Goal: Task Accomplishment & Management: Manage account settings

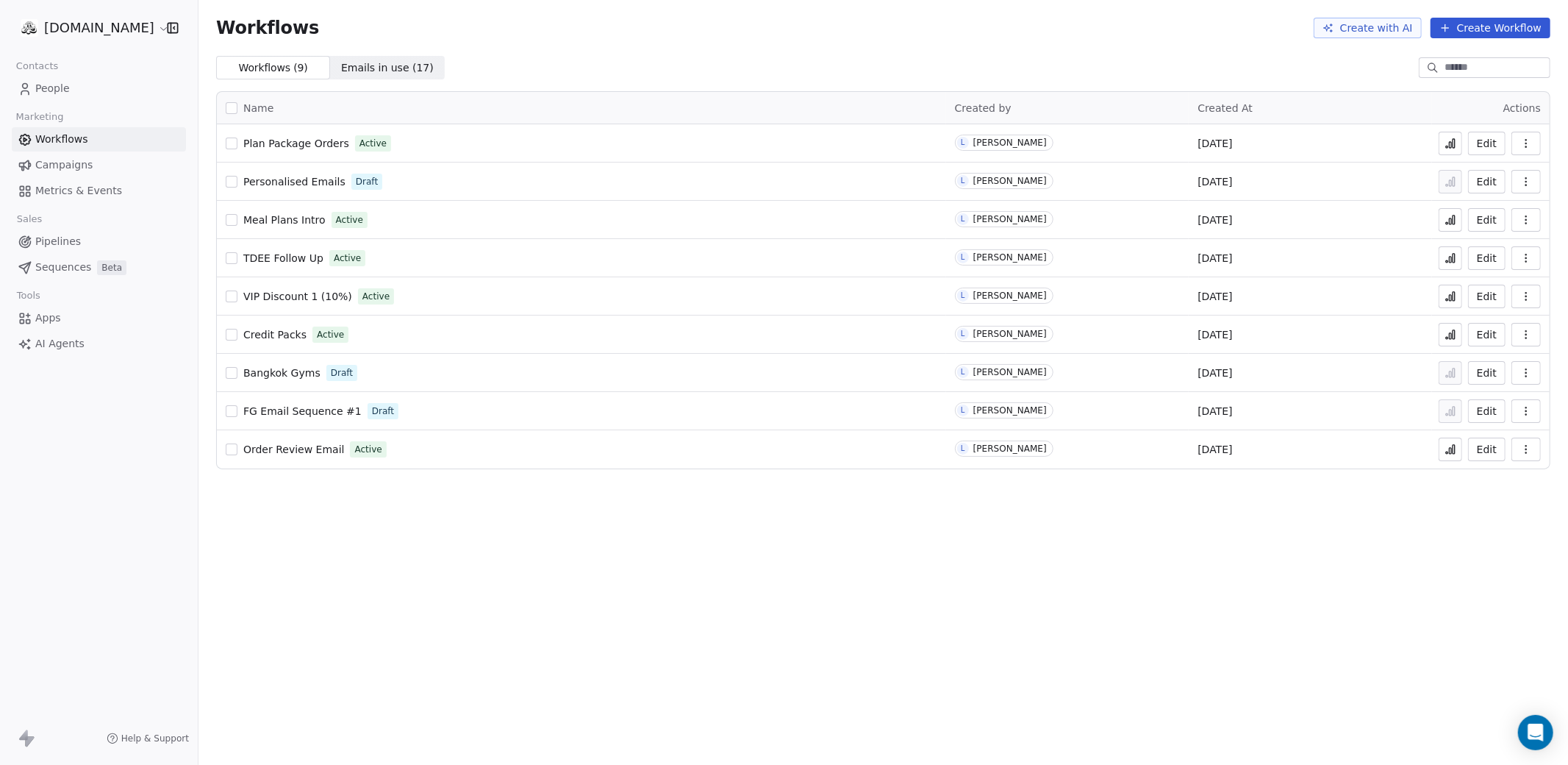
click at [62, 88] on span "People" at bounding box center [52, 88] width 35 height 15
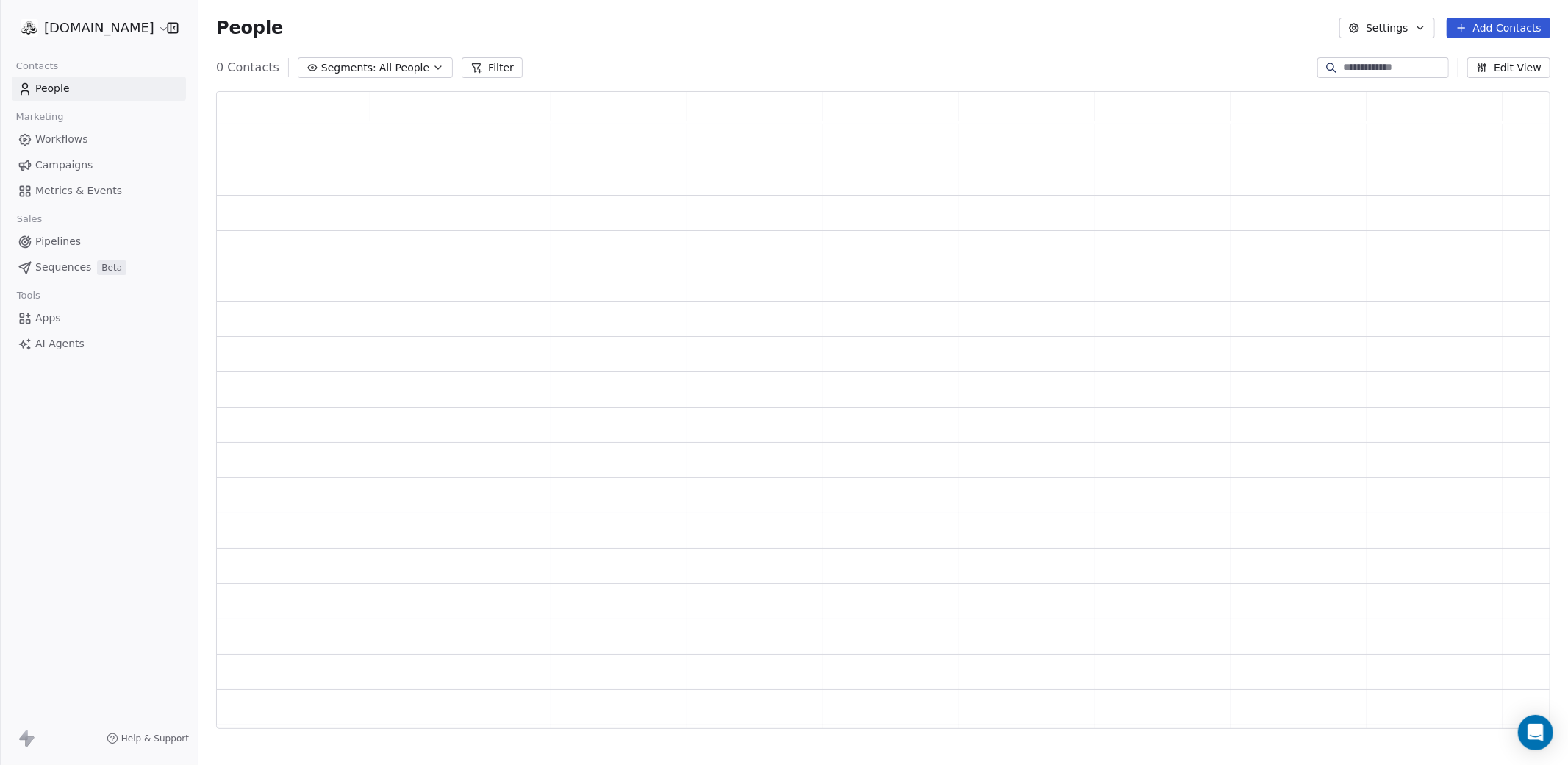
scroll to position [638, 1334]
click at [1343, 68] on input at bounding box center [1394, 67] width 103 height 14
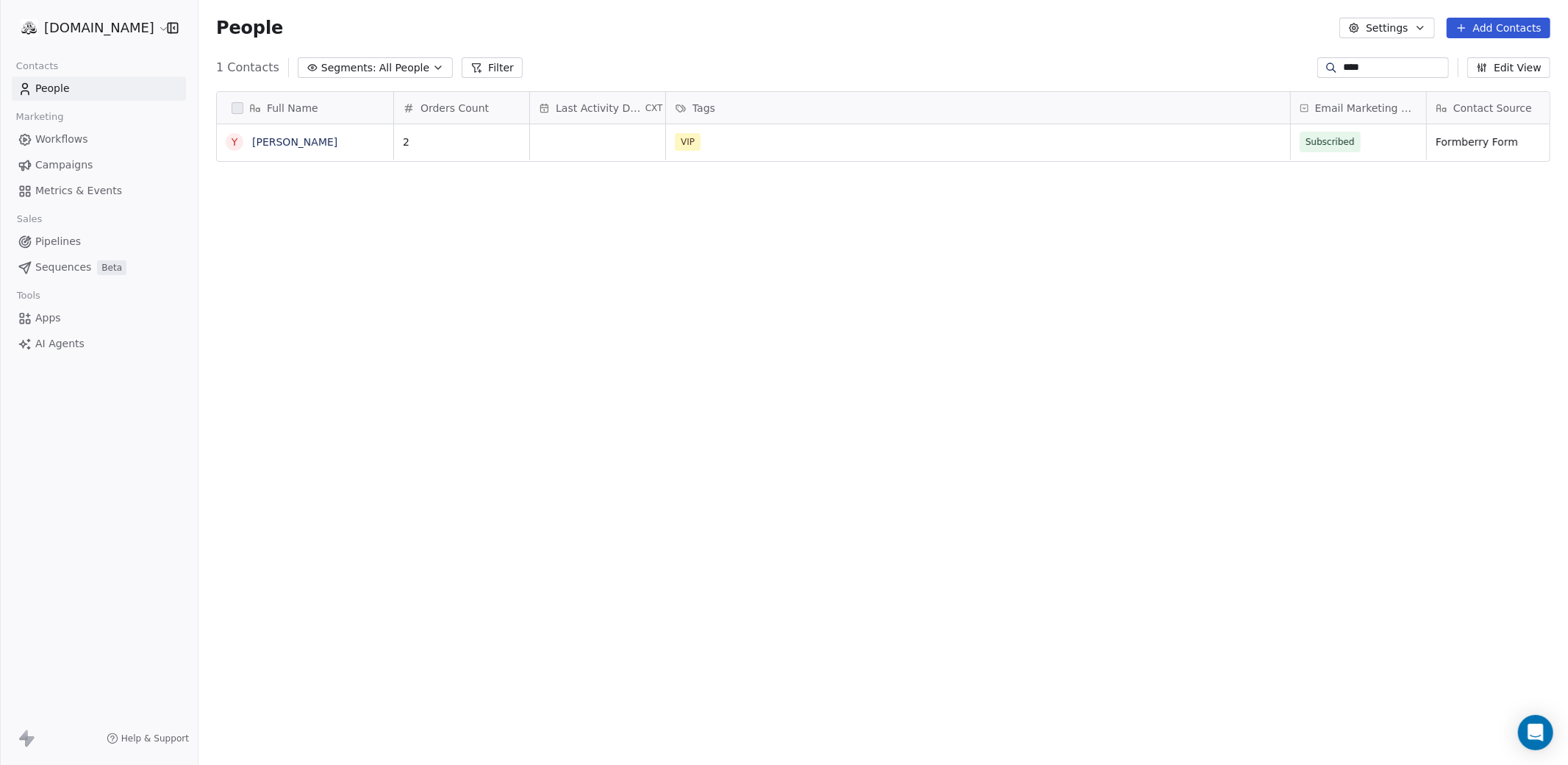
scroll to position [672, 1370]
type input "****"
click at [280, 143] on link "Yana Kabenkina" at bounding box center [294, 142] width 85 height 12
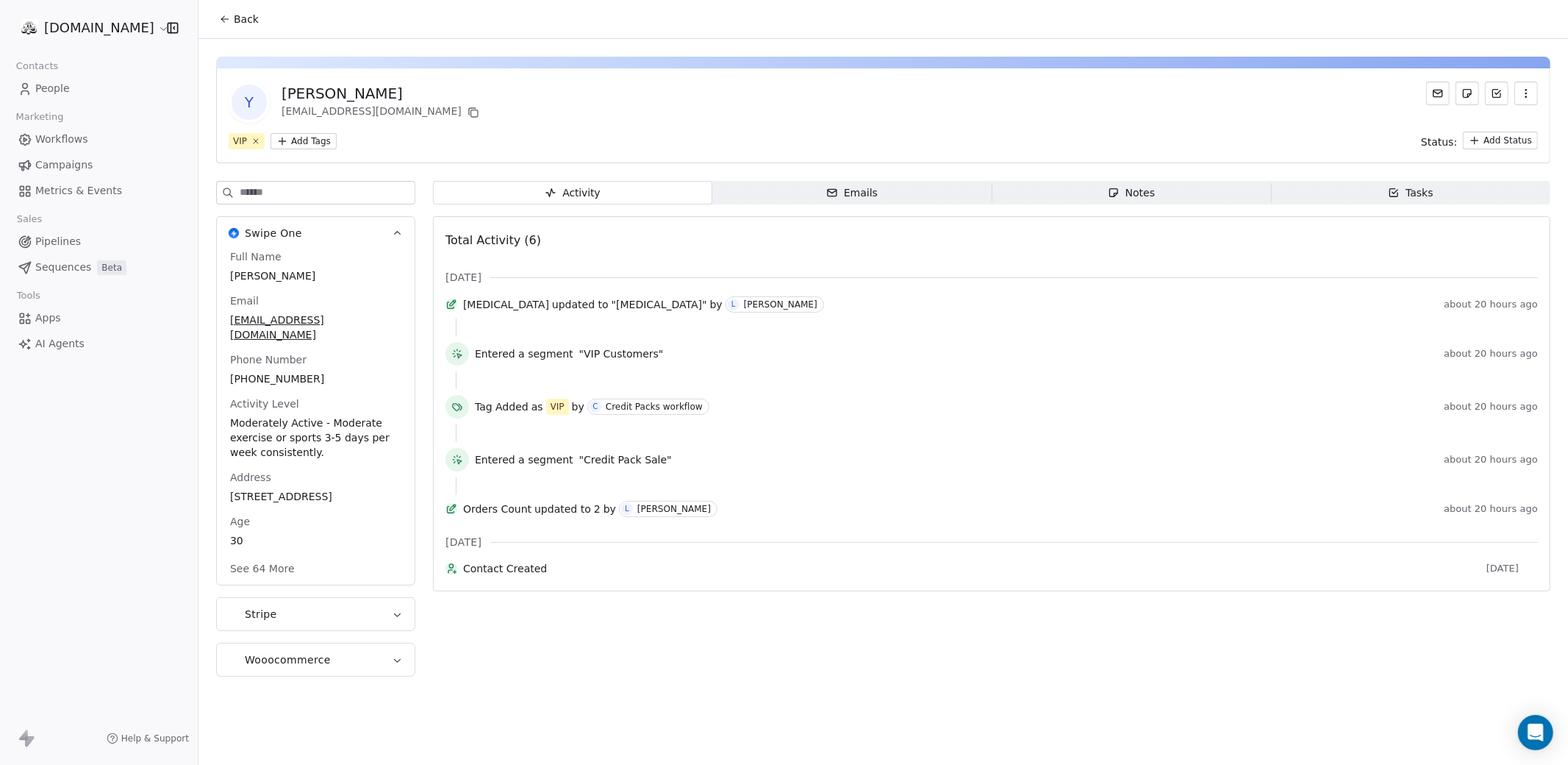
click at [264, 569] on button "See 64 More" at bounding box center [263, 569] width 82 height 27
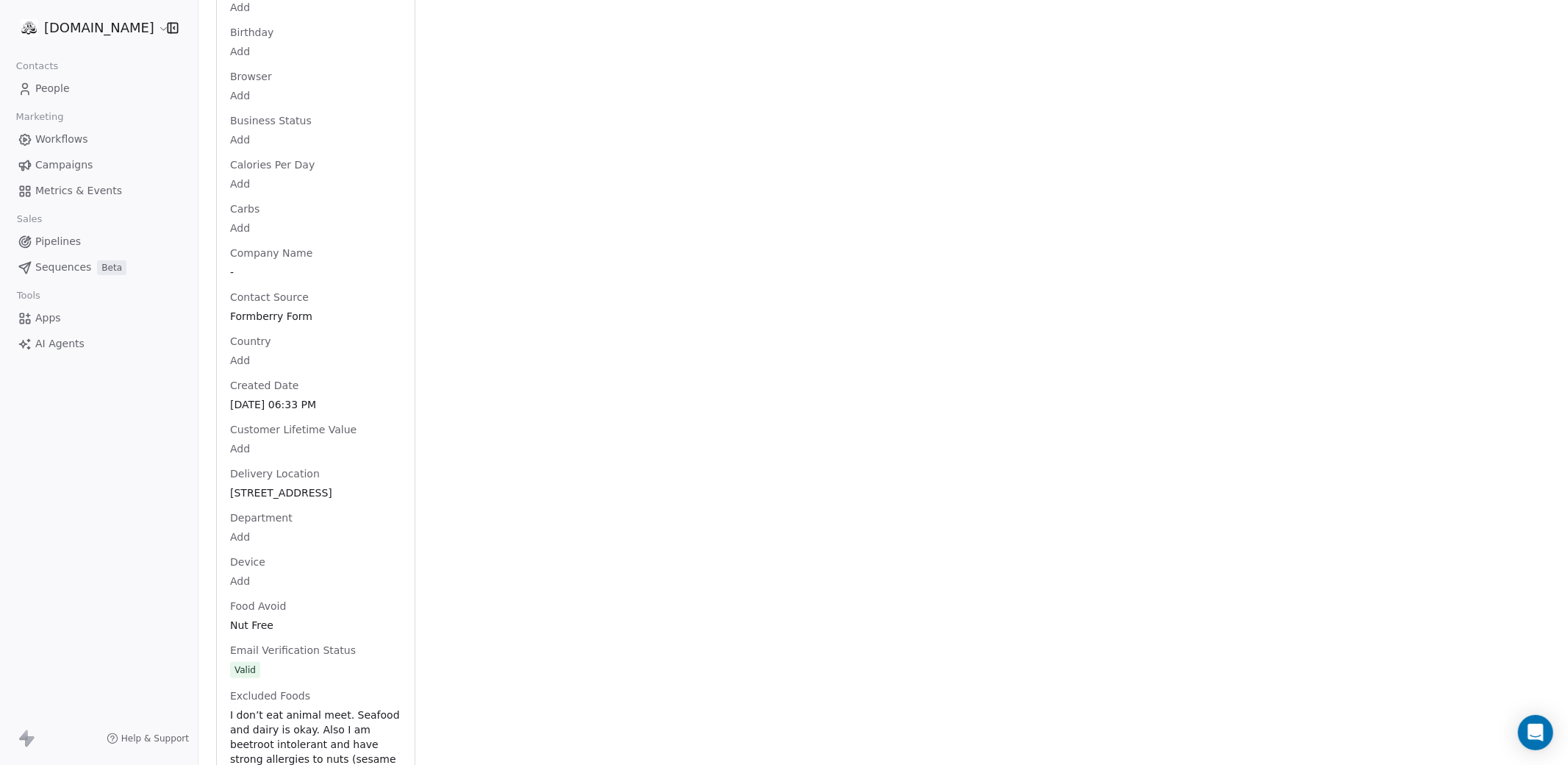
scroll to position [835, 0]
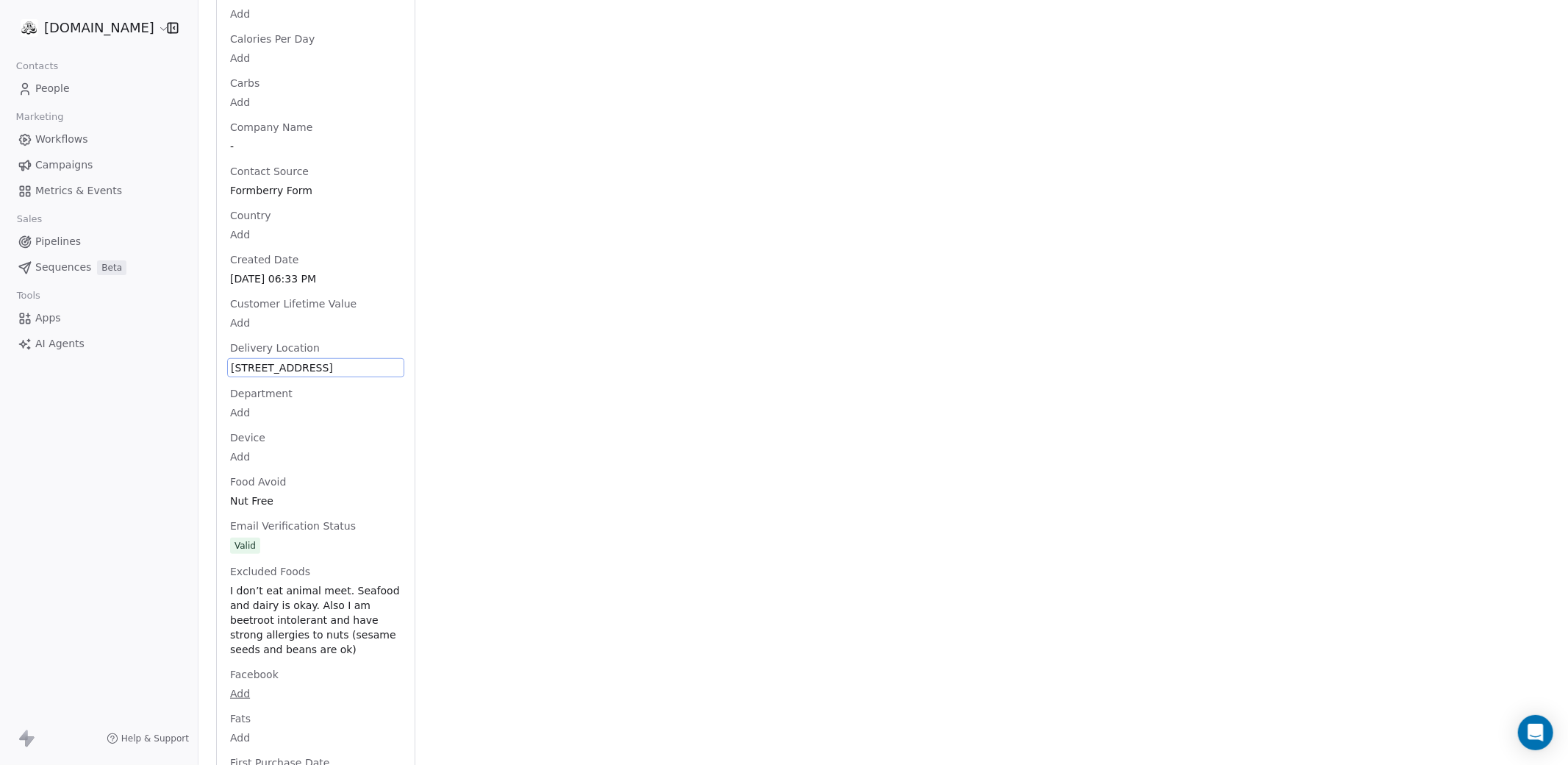
drag, startPoint x: 230, startPoint y: 488, endPoint x: 275, endPoint y: 474, distance: 47.1
drag, startPoint x: 273, startPoint y: 399, endPoint x: 235, endPoint y: 364, distance: 51.7
click at [235, 364] on span "123/160 Phyll Phuket condominium, Muang Naka rd, moo 4" at bounding box center [315, 368] width 169 height 14
click at [273, 375] on span "123/160 Phyll Phuket condominium, Muang Naka rd, moo 4" at bounding box center [315, 368] width 169 height 14
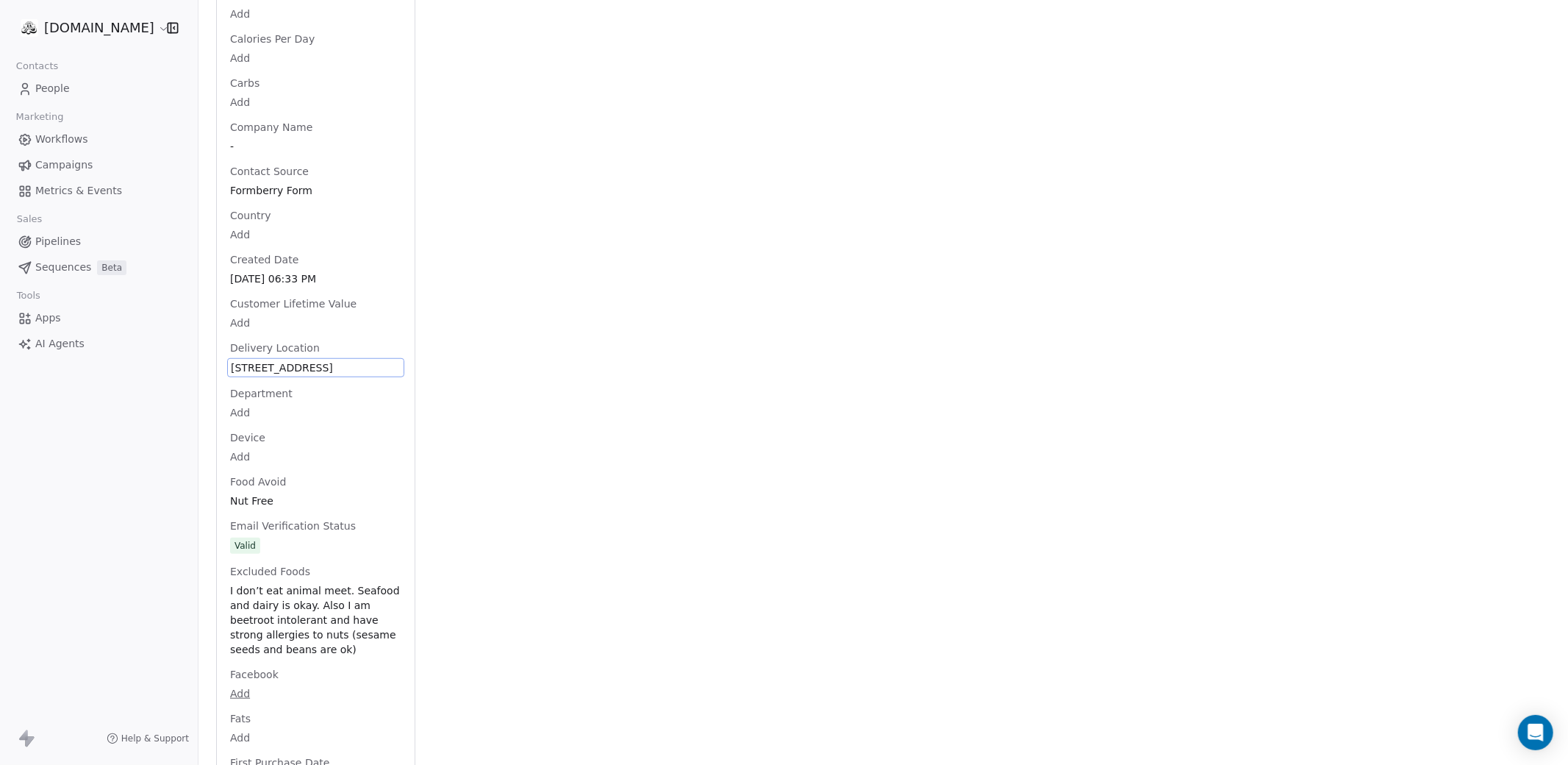
click at [273, 375] on span "123/160 Phyll Phuket condominium, Muang Naka rd, moo 4" at bounding box center [315, 368] width 169 height 14
drag, startPoint x: 251, startPoint y: 362, endPoint x: 276, endPoint y: 402, distance: 47.2
click at [276, 402] on textarea "**********" at bounding box center [315, 381] width 174 height 46
click at [551, 555] on html "fitgeeks.co Contacts People Marketing Workflows Campaigns Metrics & Events Sale…" at bounding box center [784, 438] width 1568 height 875
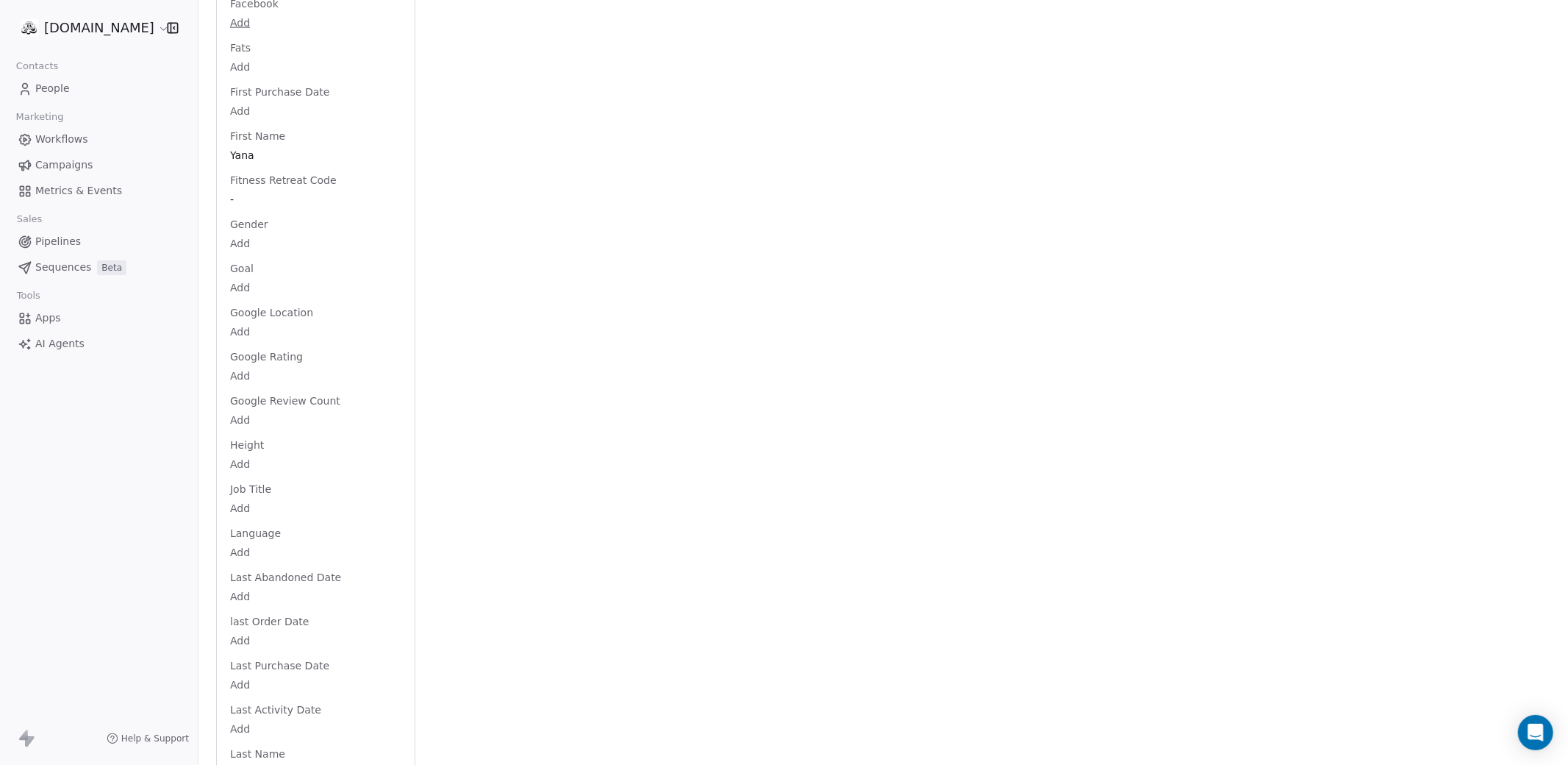
scroll to position [1506, 0]
click at [247, 489] on html "fitgeeks.co Contacts People Marketing Workflows Campaigns Metrics & Events Sale…" at bounding box center [784, 438] width 1568 height 875
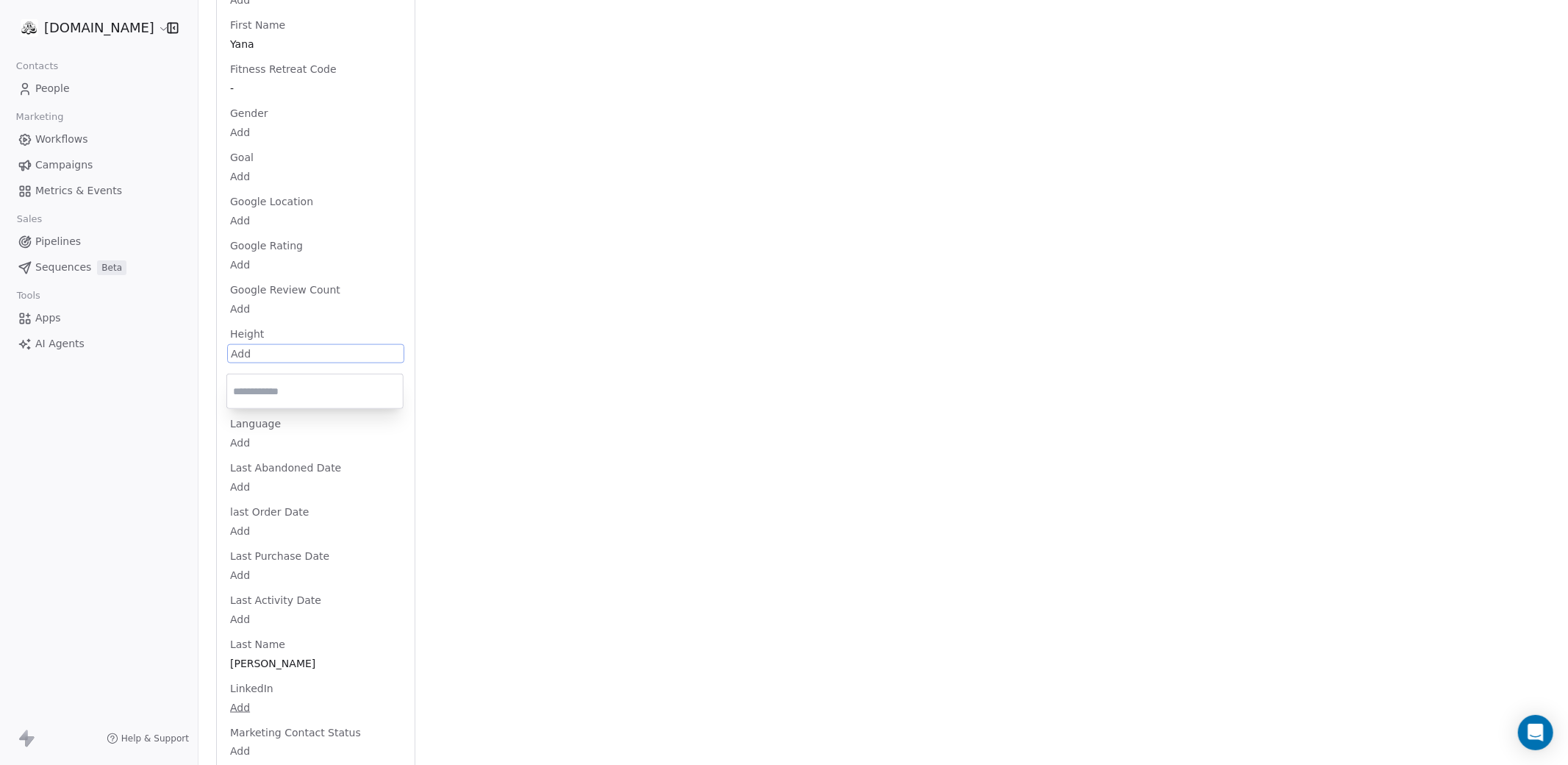
click at [259, 390] on input "number" at bounding box center [315, 391] width 169 height 11
type input "***"
click at [644, 439] on html "fitgeeks.co Contacts People Marketing Workflows Campaigns Metrics & Events Sale…" at bounding box center [784, 438] width 1568 height 875
click at [243, 161] on html "fitgeeks.co Contacts People Marketing Workflows Campaigns Metrics & Events Sale…" at bounding box center [784, 438] width 1568 height 875
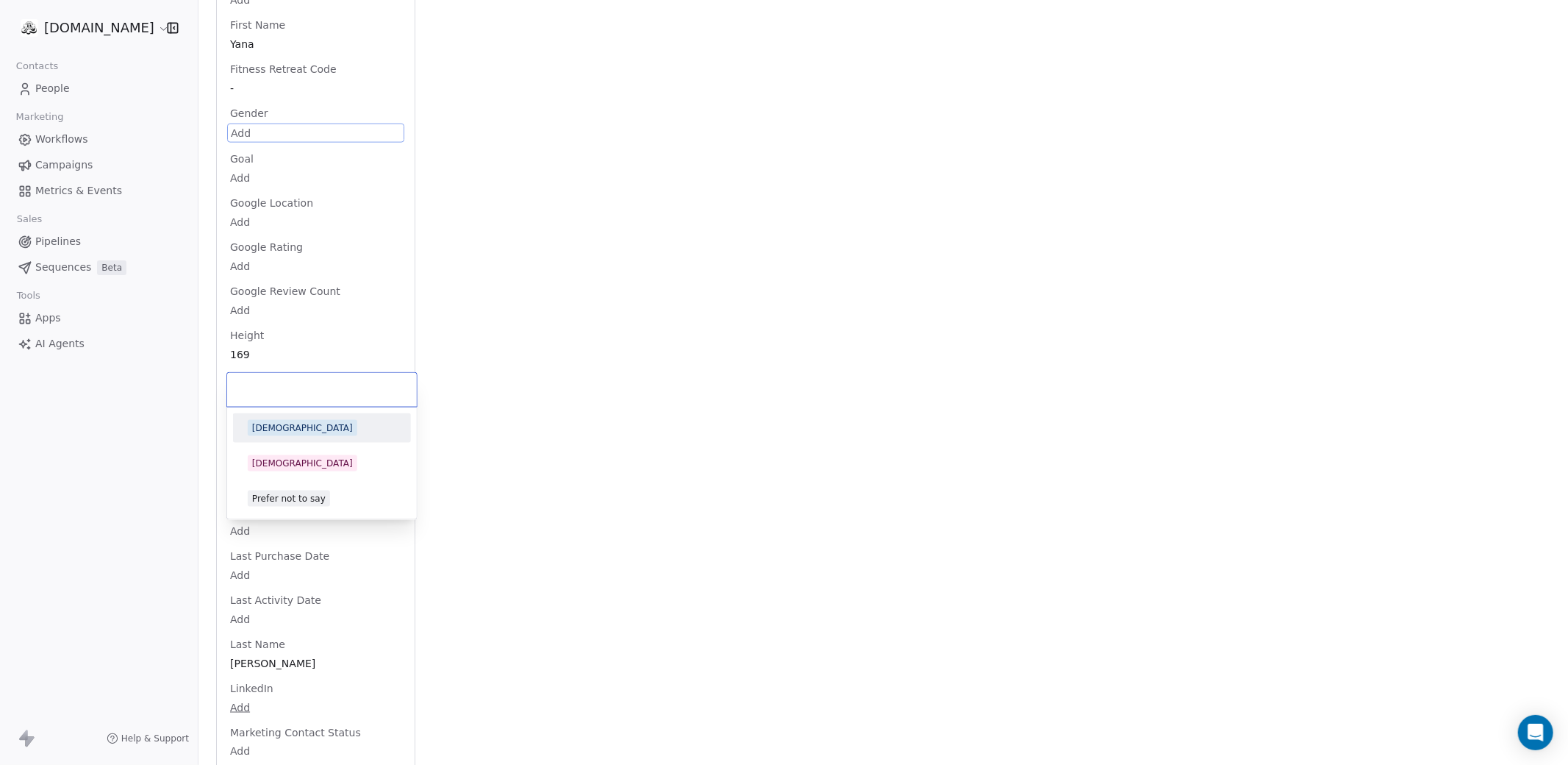
scroll to position [1395, 0]
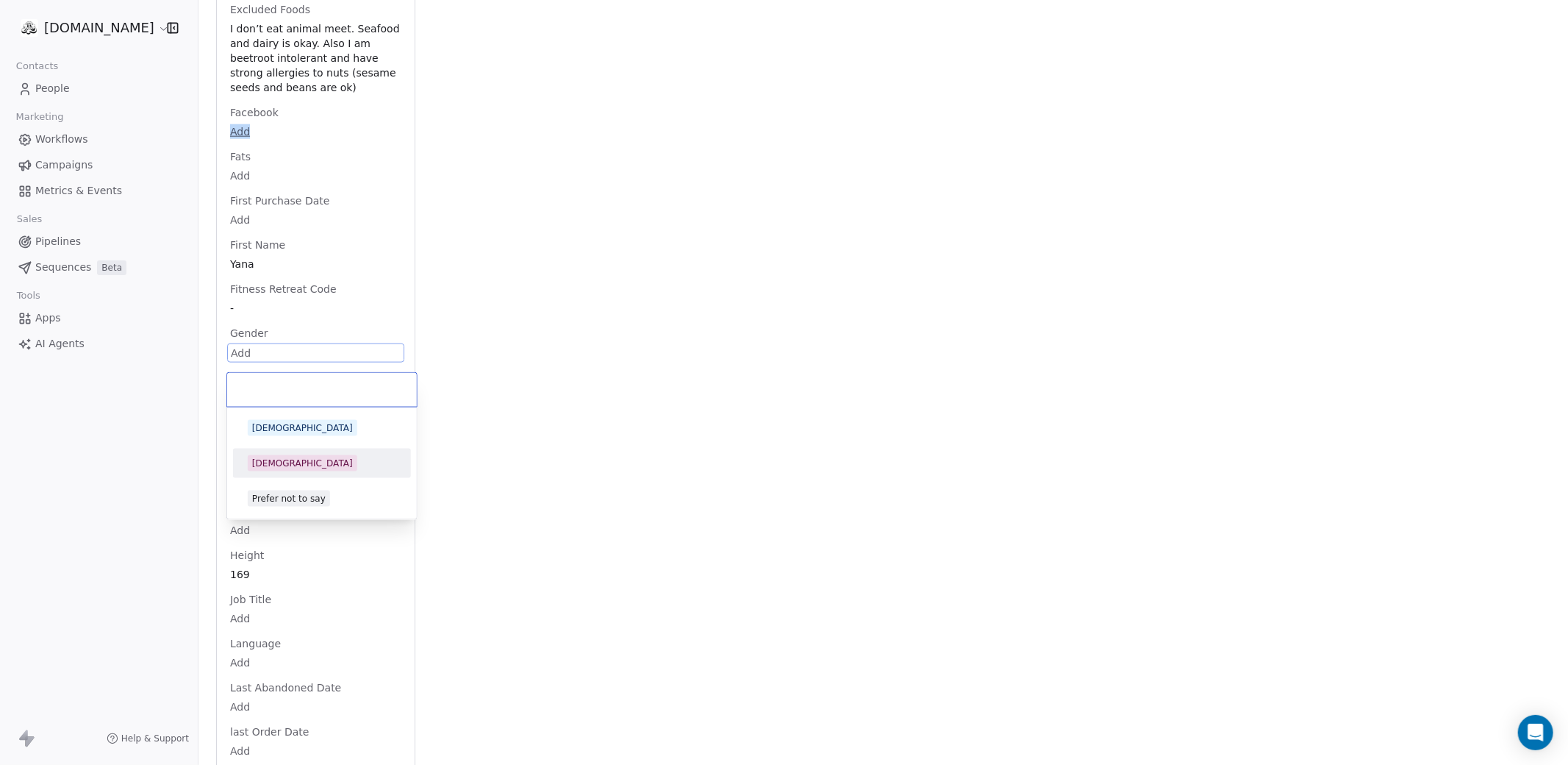
click at [293, 465] on span "Female" at bounding box center [302, 464] width 109 height 16
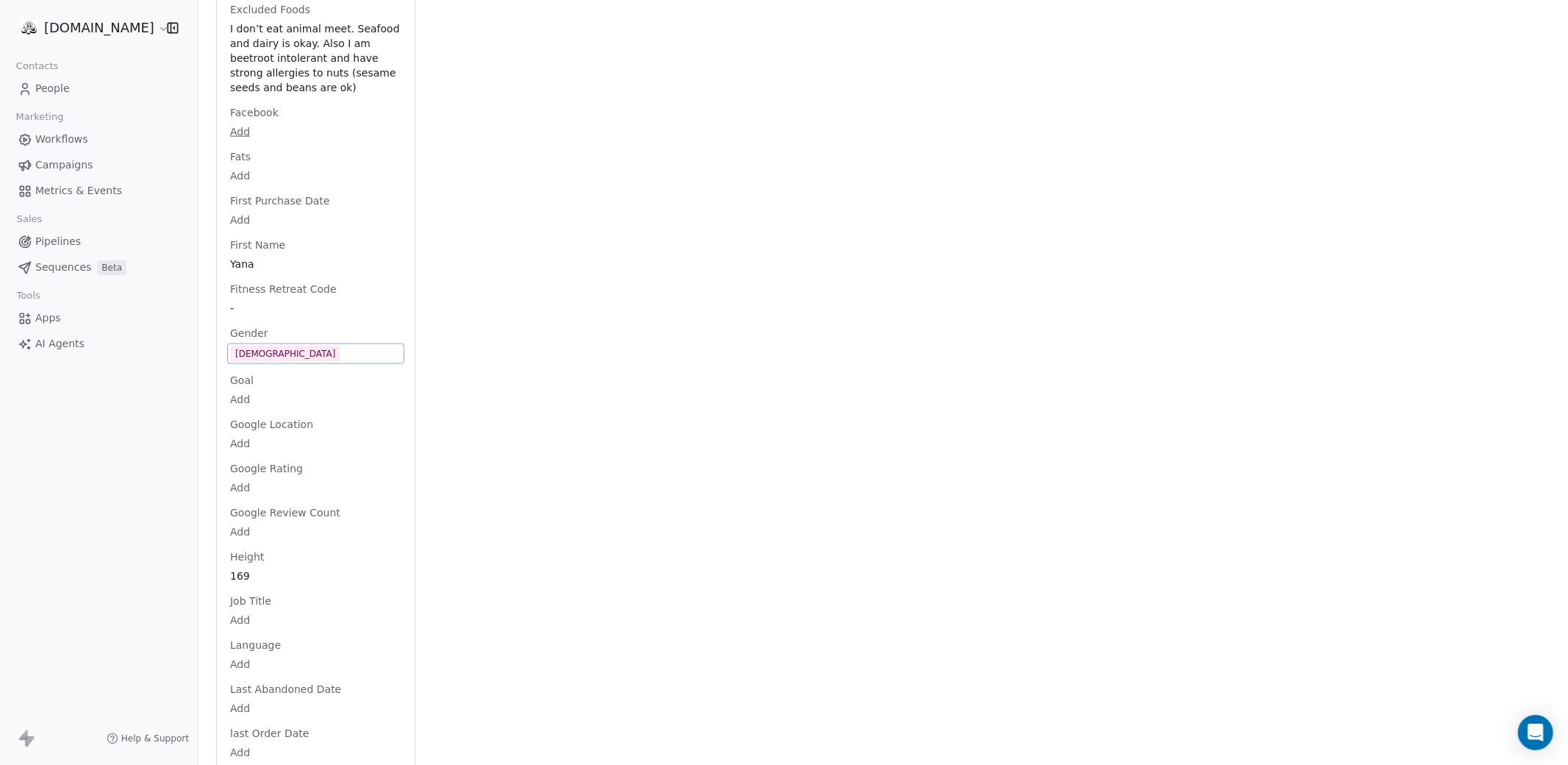
click at [475, 457] on div "Activity Activity Emails Emails Notes Notes Tasks Tasks Total Activity (6) Oct …" at bounding box center [992, 613] width 1117 height 3658
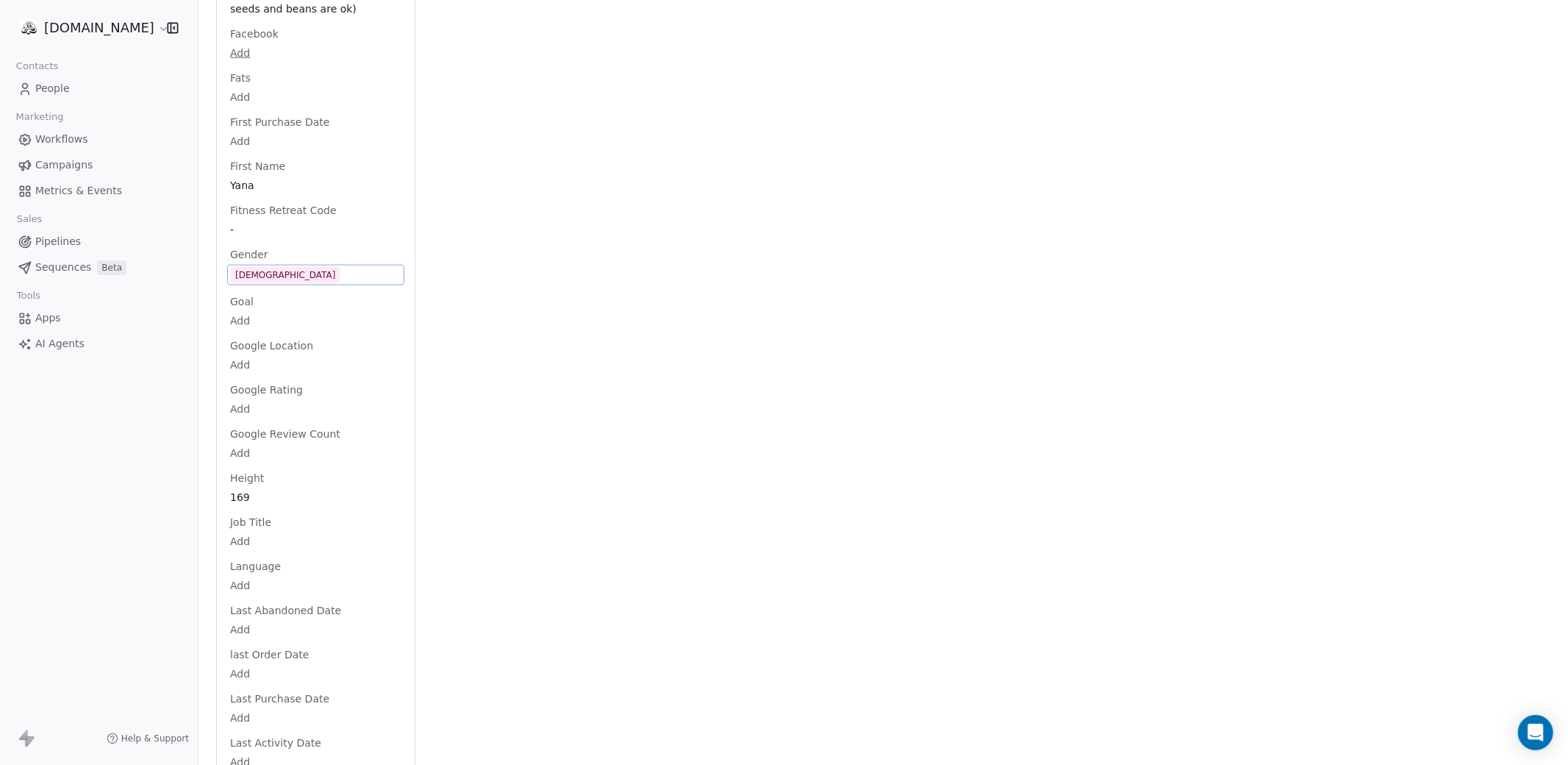
scroll to position [1482, 0]
click at [248, 384] on body "fitgeeks.co Contacts People Marketing Workflows Campaigns Metrics & Events Sale…" at bounding box center [784, 438] width 1568 height 875
click at [248, 384] on textarea at bounding box center [316, 396] width 176 height 46
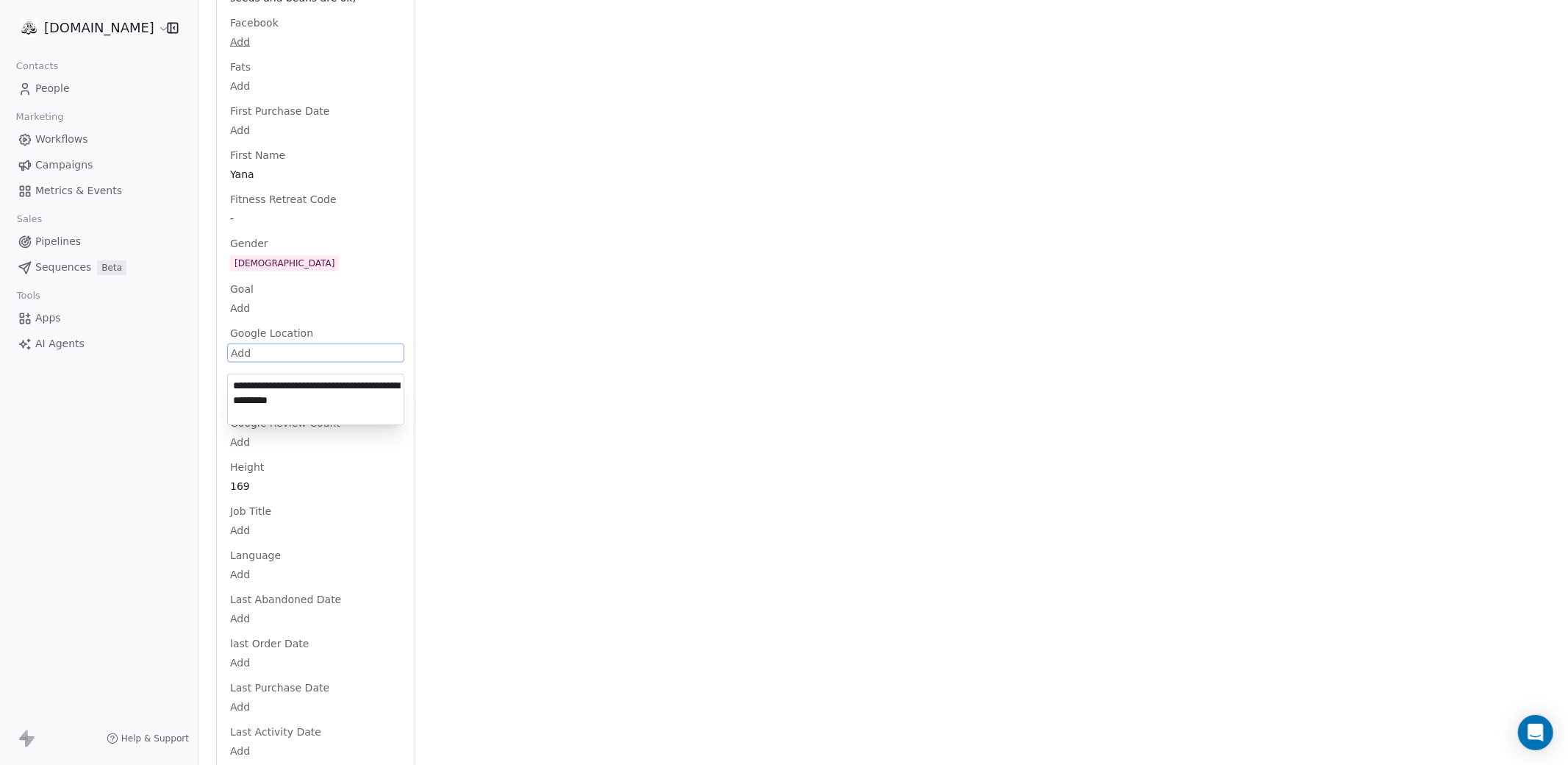
type textarea "**********"
click at [508, 403] on html "fitgeeks.co Contacts People Marketing Workflows Campaigns Metrics & Events Sale…" at bounding box center [784, 438] width 1568 height 875
click at [513, 430] on html "fitgeeks.co Contacts People Marketing Workflows Campaigns Metrics & Events Sale…" at bounding box center [784, 438] width 1568 height 875
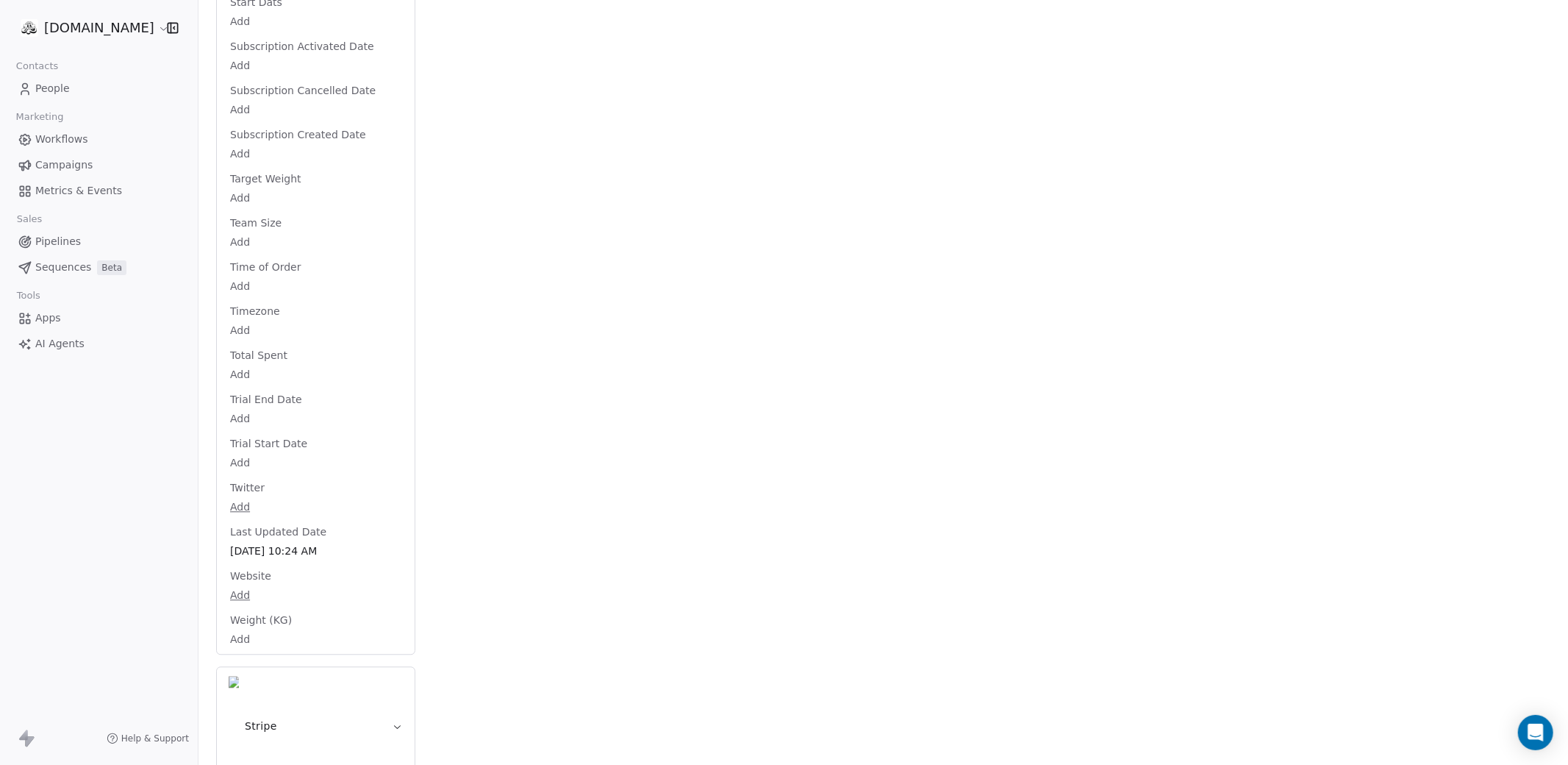
scroll to position [2838, 0]
click at [247, 642] on body "fitgeeks.co Contacts People Marketing Workflows Campaigns Metrics & Events Sale…" at bounding box center [784, 438] width 1568 height 875
click at [261, 652] on input "number" at bounding box center [315, 655] width 169 height 11
click at [261, 653] on input "number" at bounding box center [315, 655] width 169 height 11
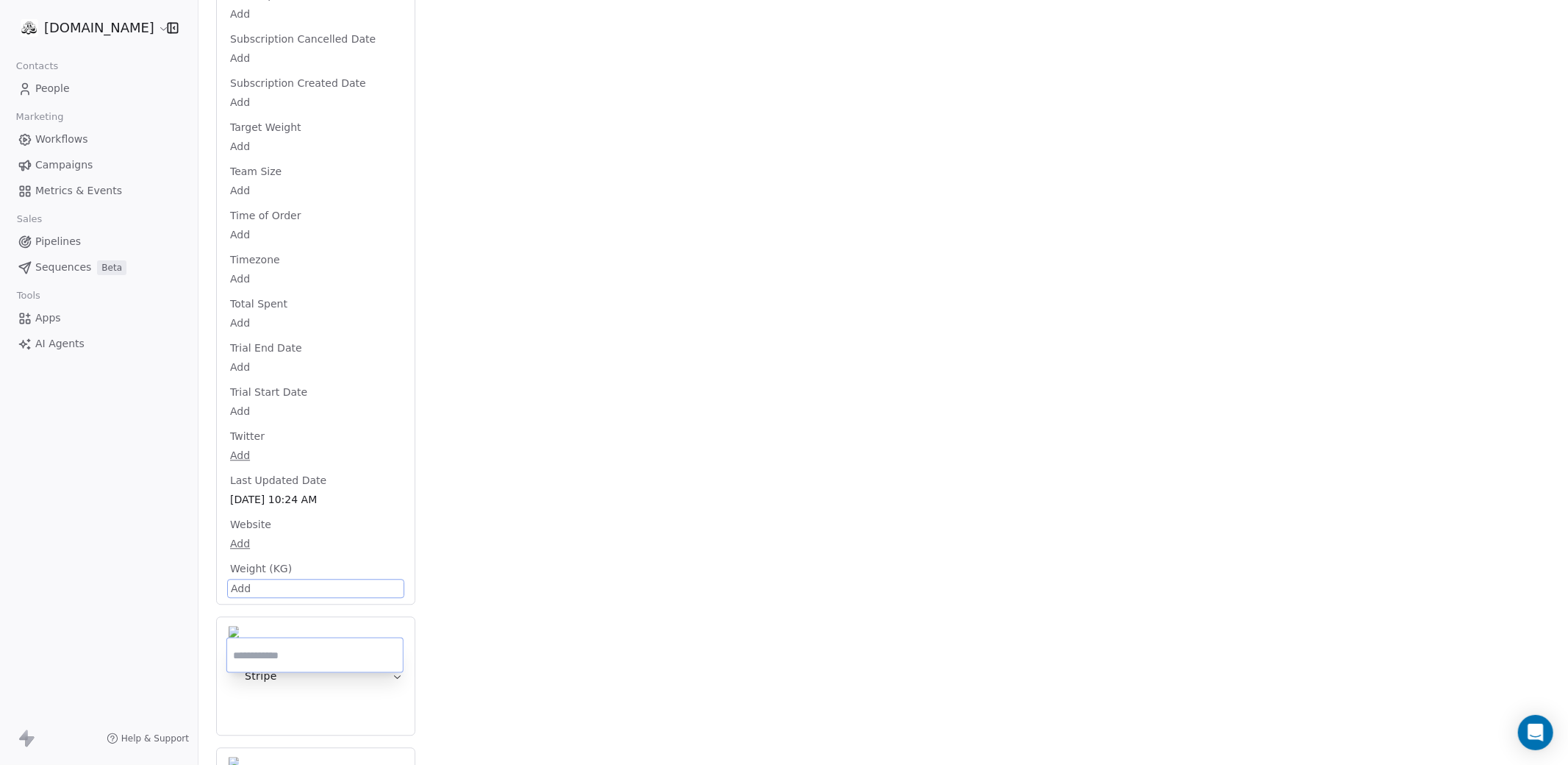
click at [261, 654] on input "number" at bounding box center [315, 655] width 169 height 11
type input "**"
click at [844, 554] on html "fitgeeks.co Contacts People Marketing Workflows Campaigns Metrics & Events Sale…" at bounding box center [784, 438] width 1568 height 875
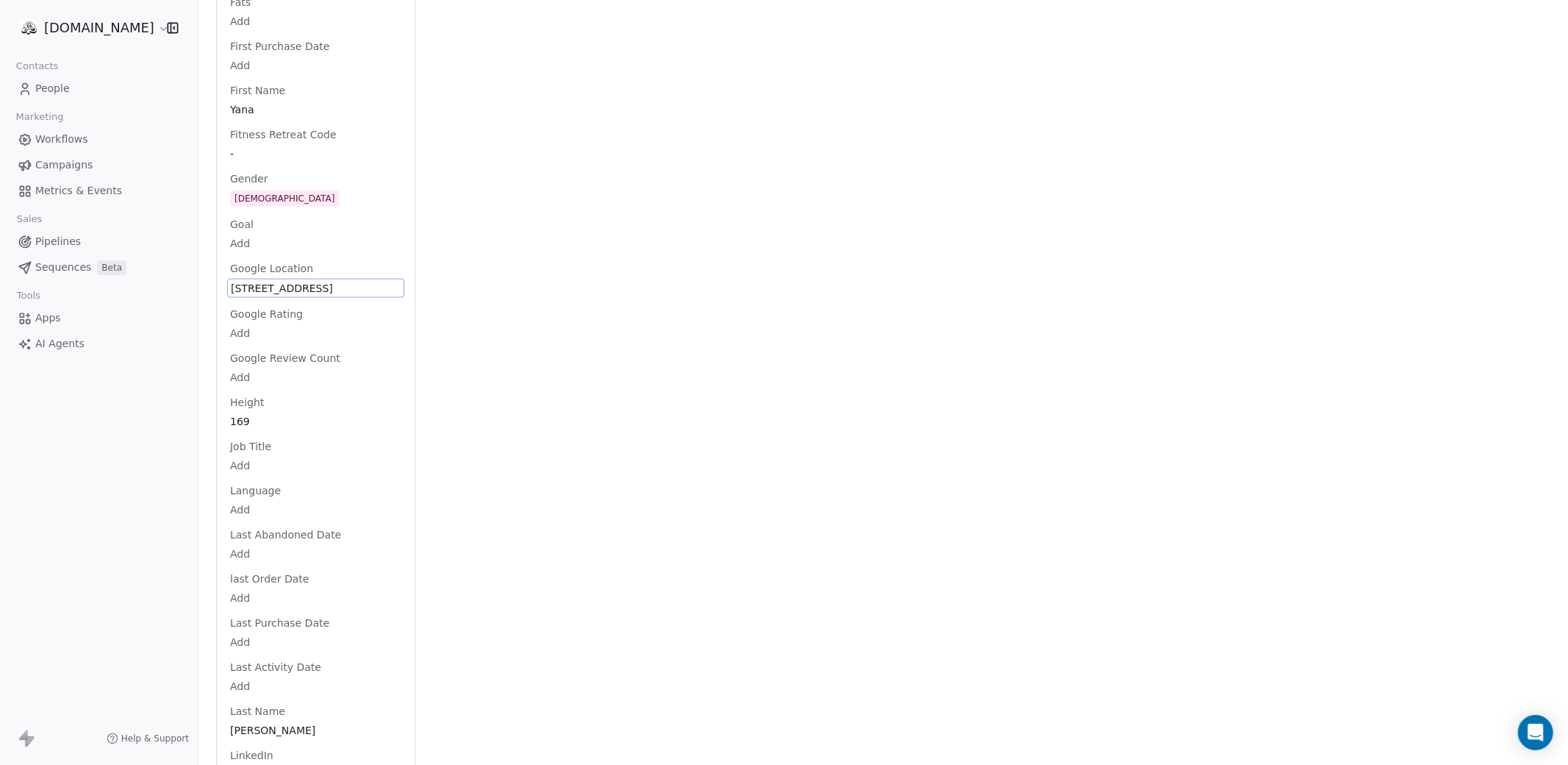
click at [291, 317] on div "Full Name Yana Kabenkina Email yanalenb@gmail.com Phone Number +66829946920 Act…" at bounding box center [316, 292] width 178 height 3188
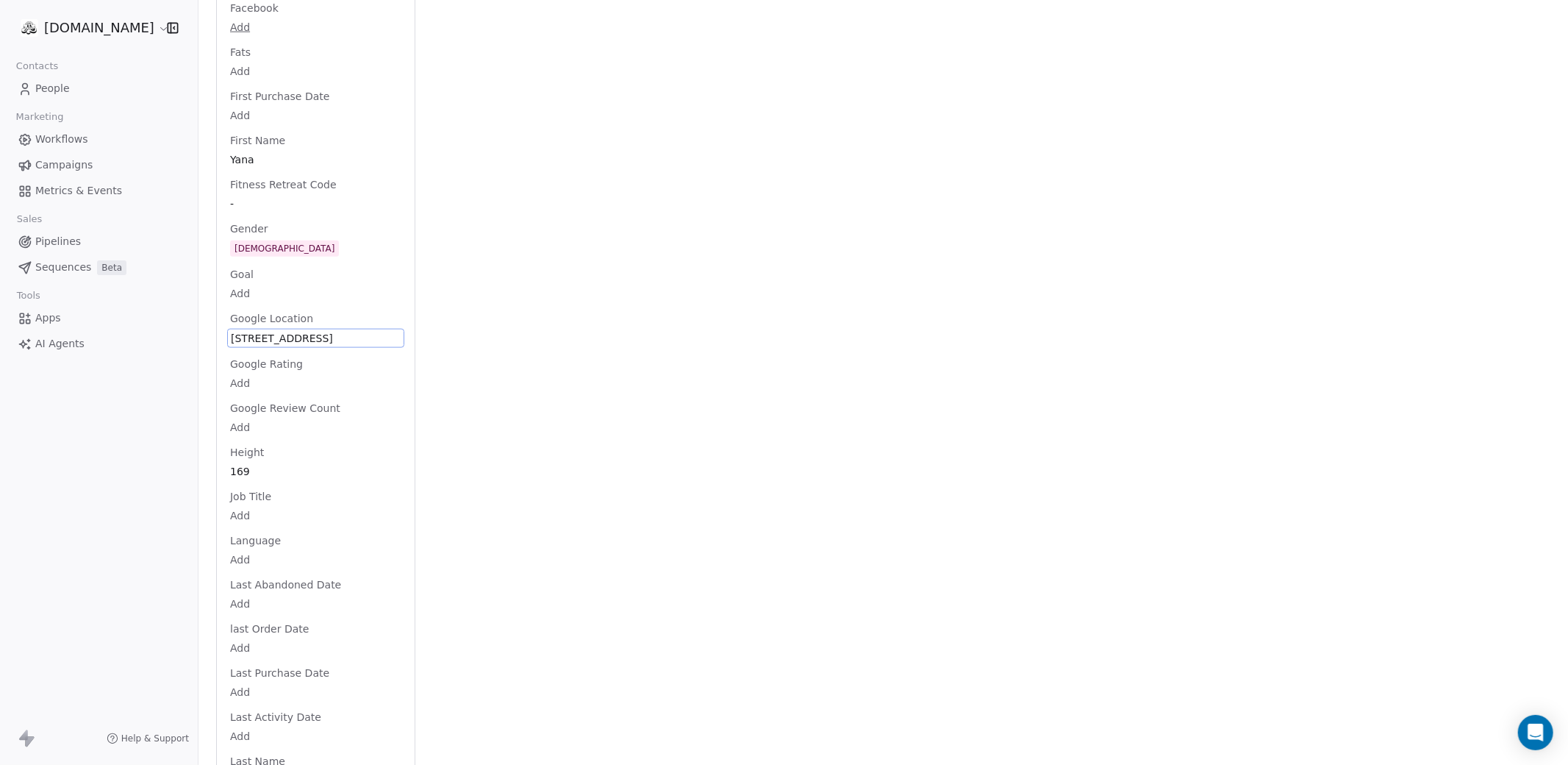
click at [280, 345] on span "123/160 Phyll Phuket condominium, Muang Naka rd, moo 4" at bounding box center [315, 338] width 169 height 14
click at [618, 233] on html "fitgeeks.co Contacts People Marketing Workflows Campaigns Metrics & Events Sale…" at bounding box center [784, 438] width 1568 height 875
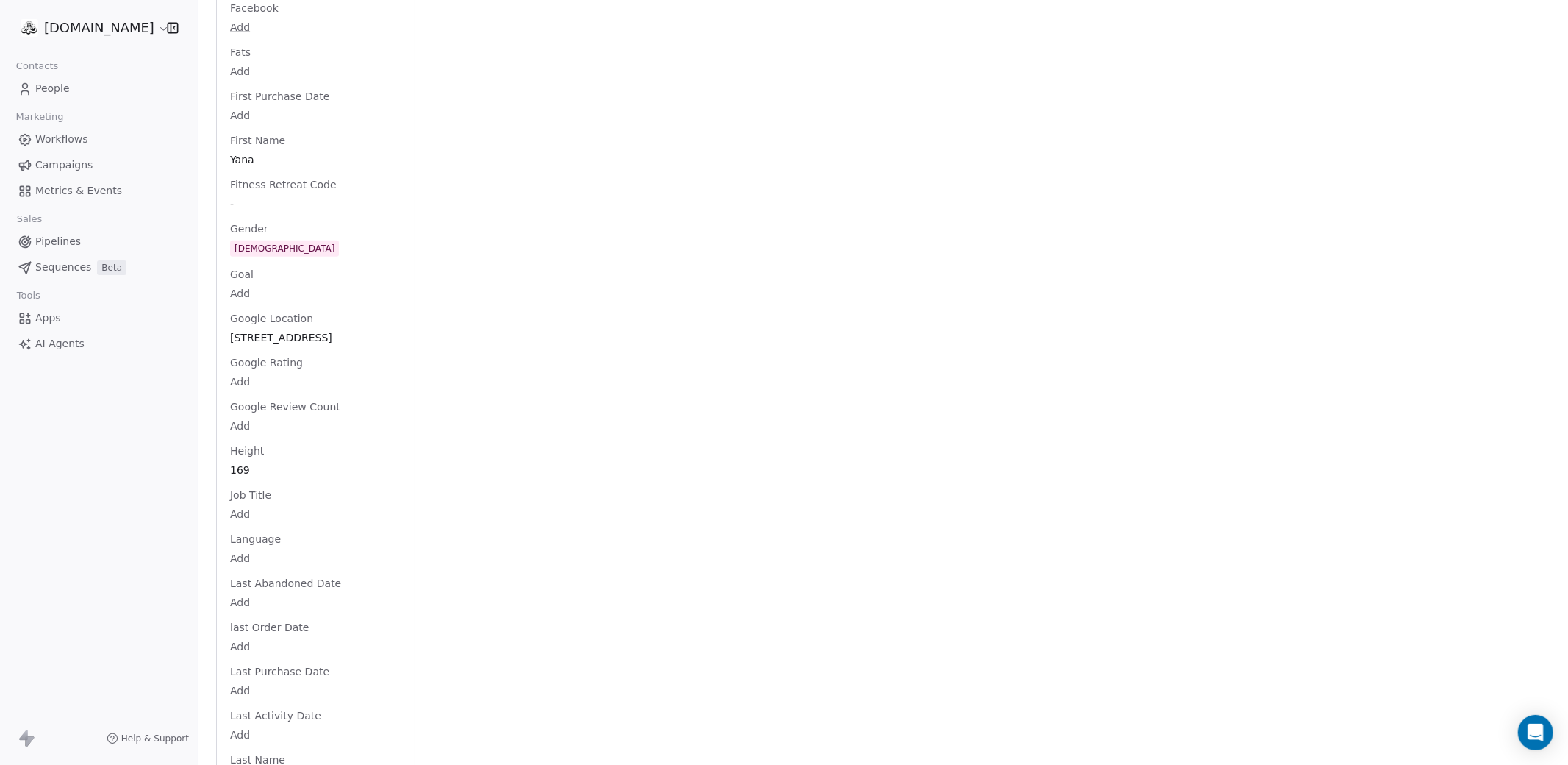
click at [59, 140] on span "Workflows" at bounding box center [61, 139] width 53 height 15
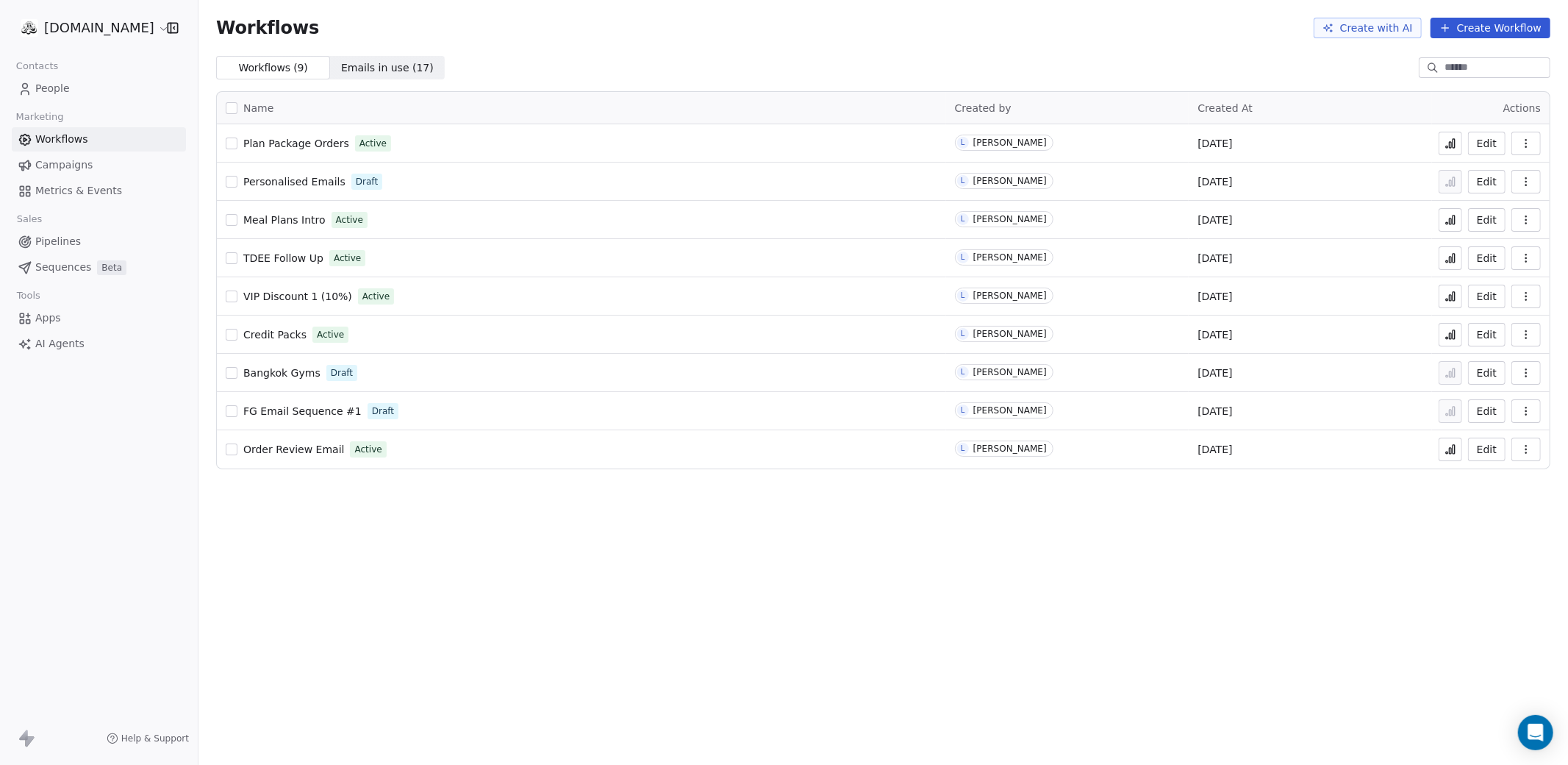
click at [80, 25] on html "fitgeeks.co Contacts People Marketing Workflows Campaigns Metrics & Events Sale…" at bounding box center [784, 438] width 1568 height 875
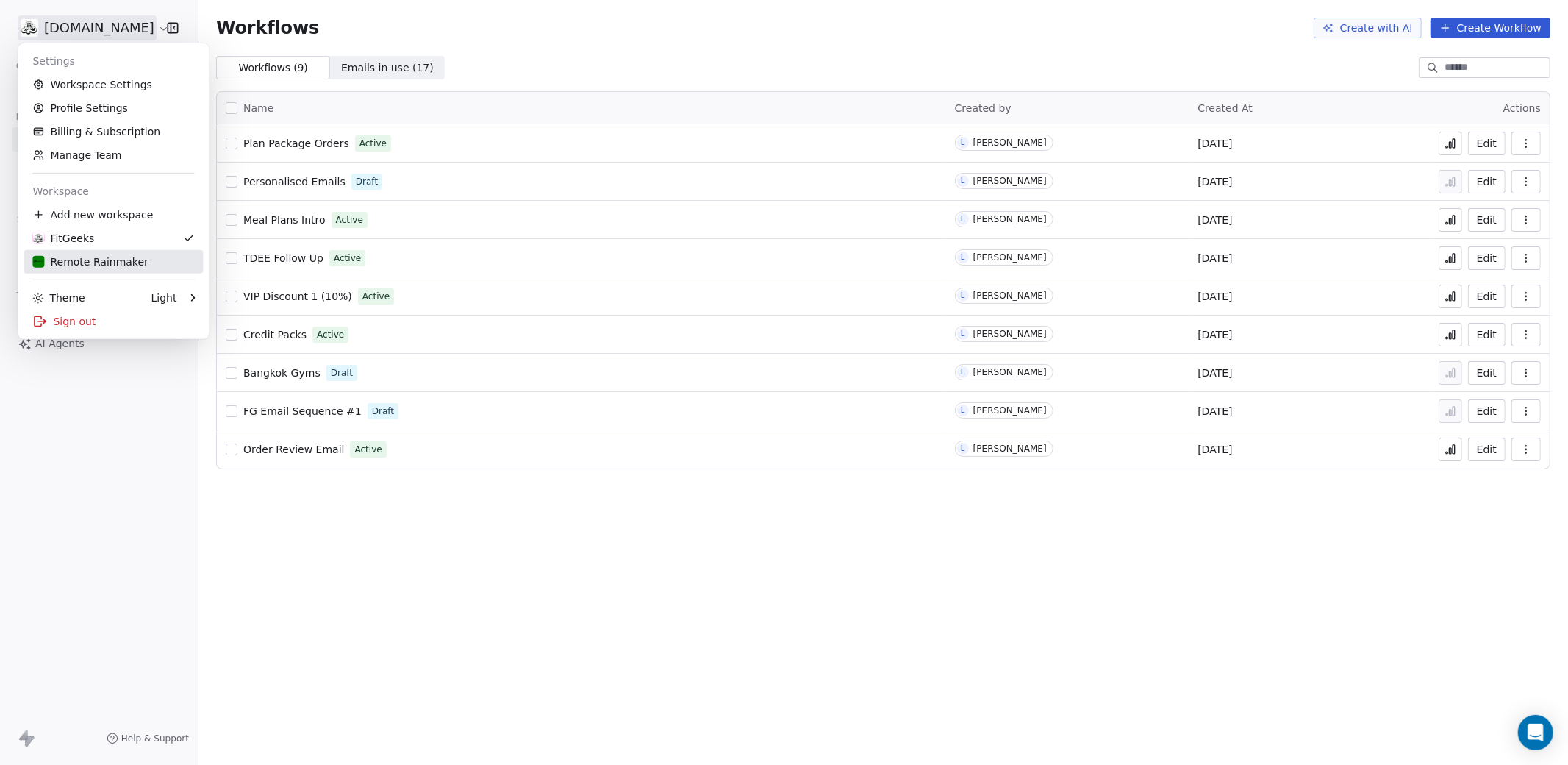
click at [86, 259] on div "Remote Rainmaker" at bounding box center [90, 262] width 116 height 14
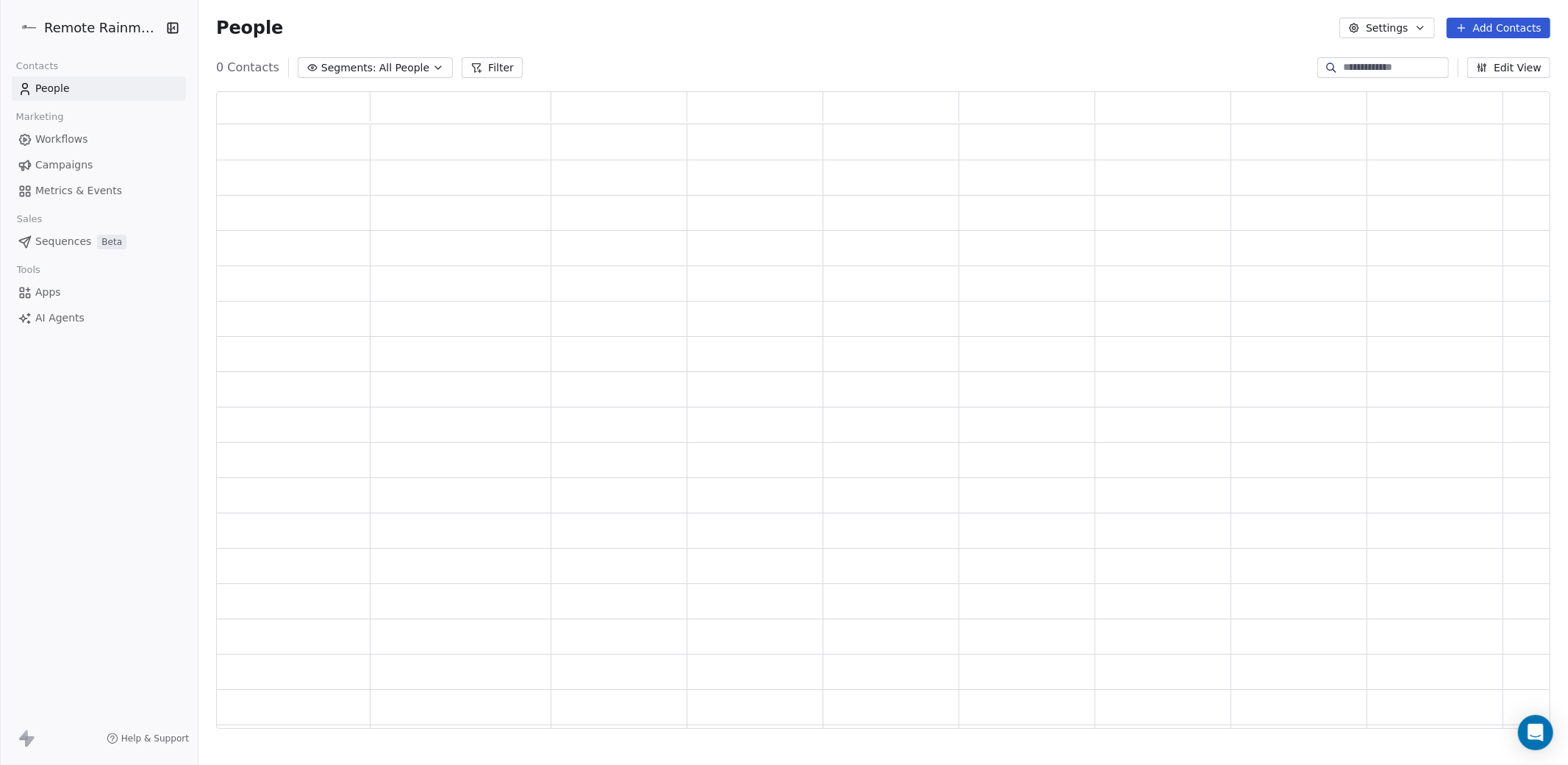
scroll to position [638, 1334]
click at [67, 141] on span "Workflows" at bounding box center [61, 139] width 53 height 15
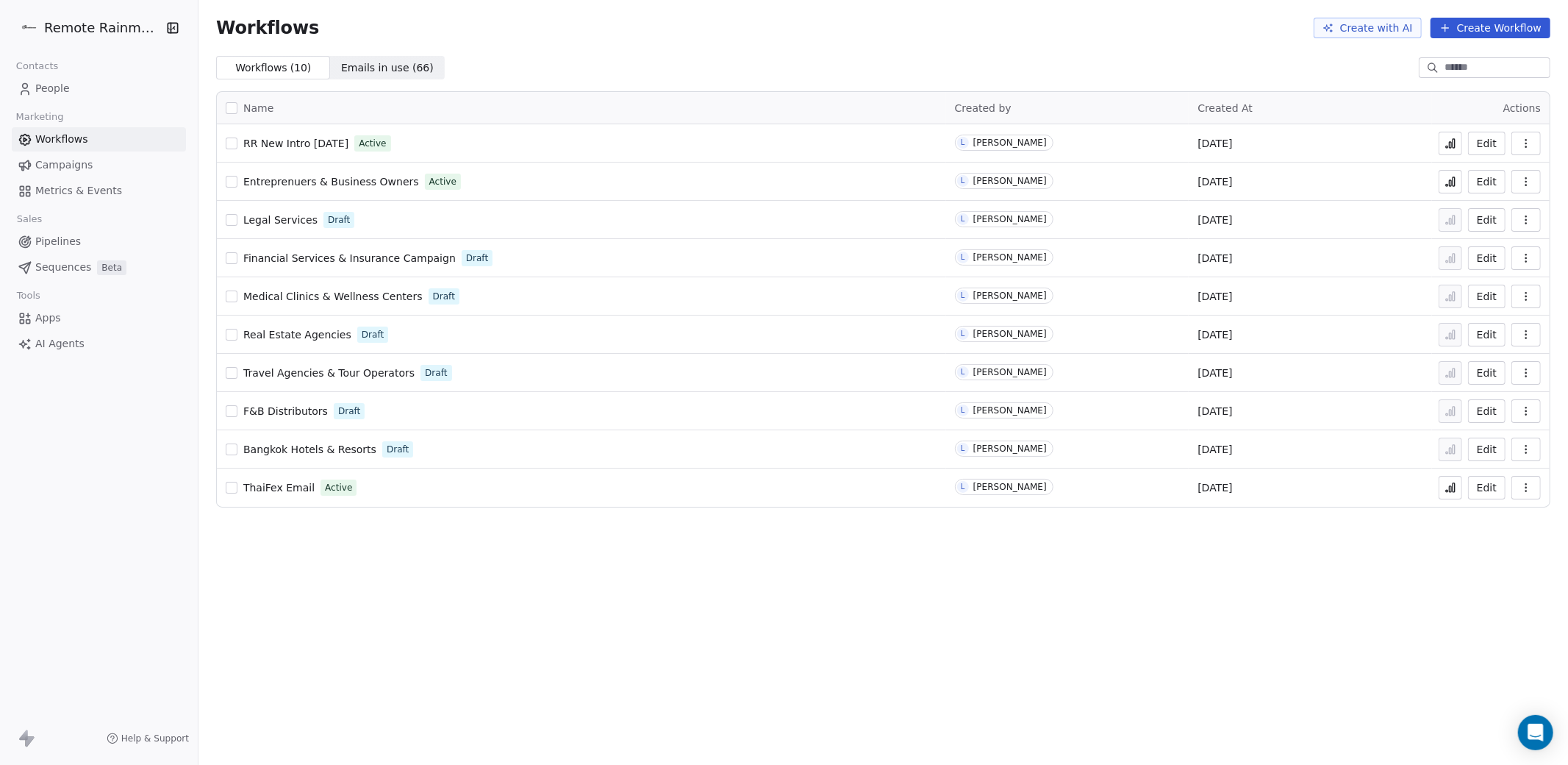
click at [1452, 142] on icon at bounding box center [1450, 143] width 12 height 12
click at [173, 29] on icon "button" at bounding box center [172, 28] width 14 height 14
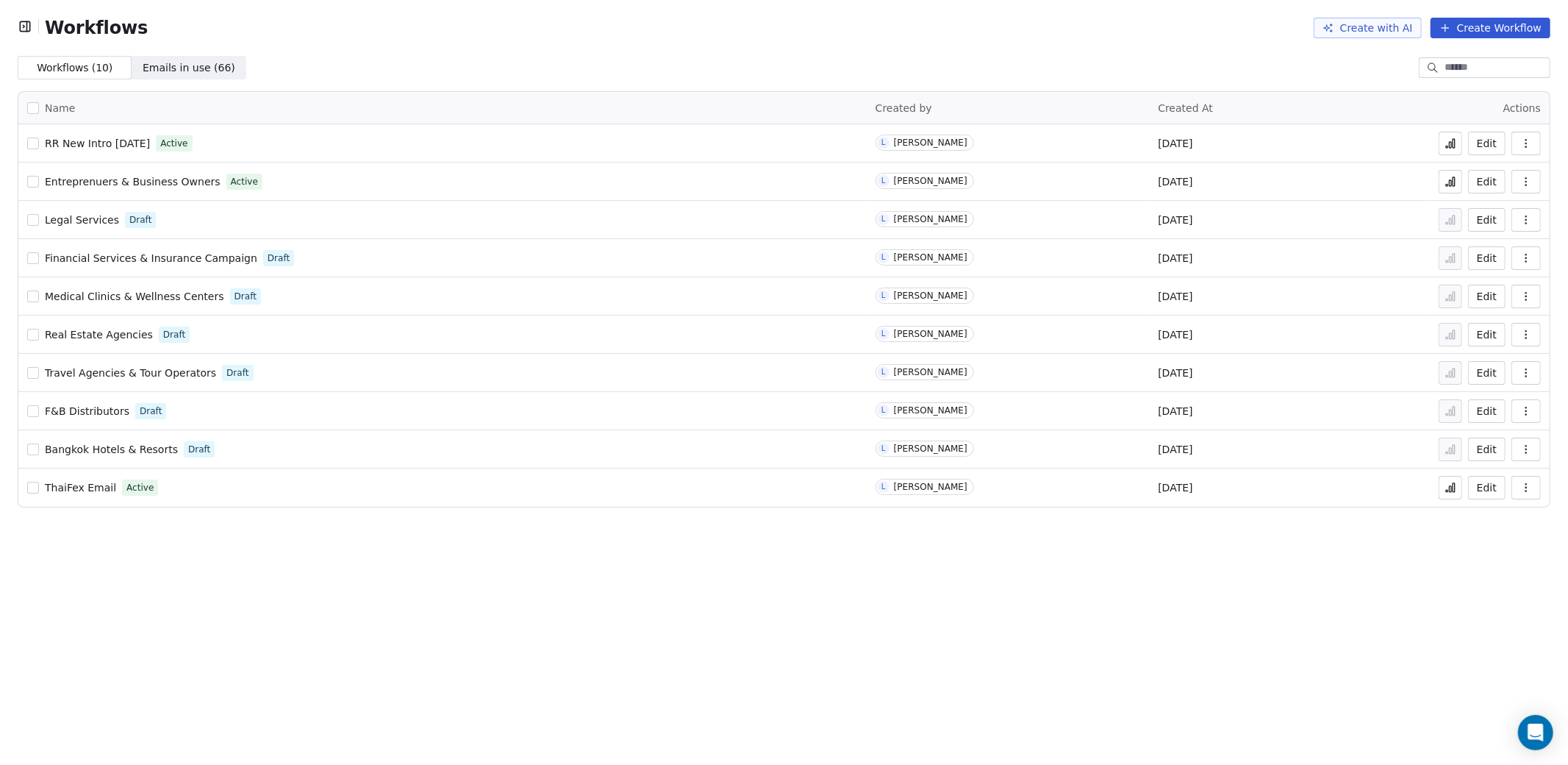
click at [18, 29] on icon "button" at bounding box center [25, 26] width 14 height 14
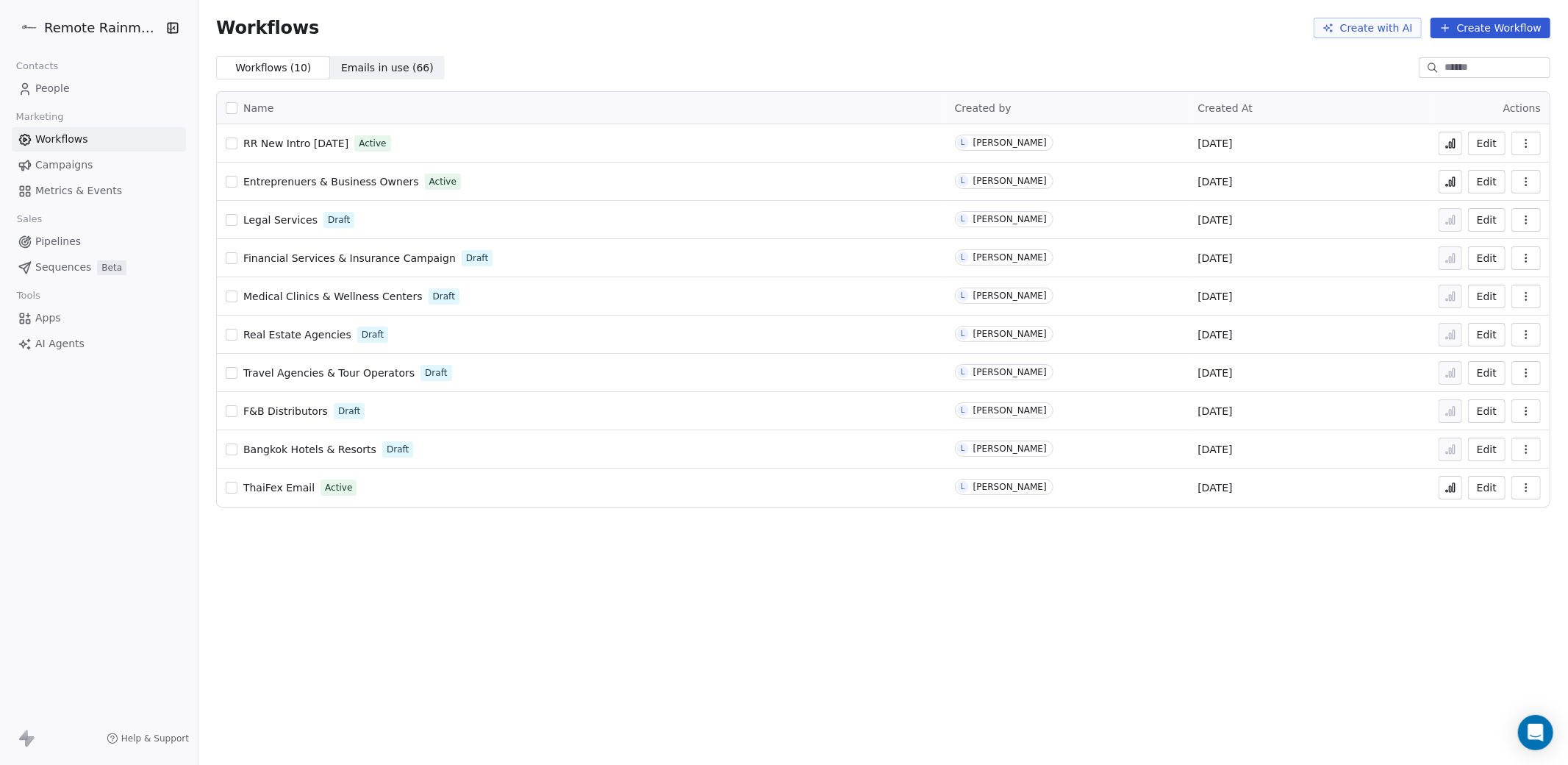
click at [73, 30] on html "Remote Rainmaker Contacts People Marketing Workflows Campaigns Metrics & Events…" at bounding box center [784, 438] width 1568 height 875
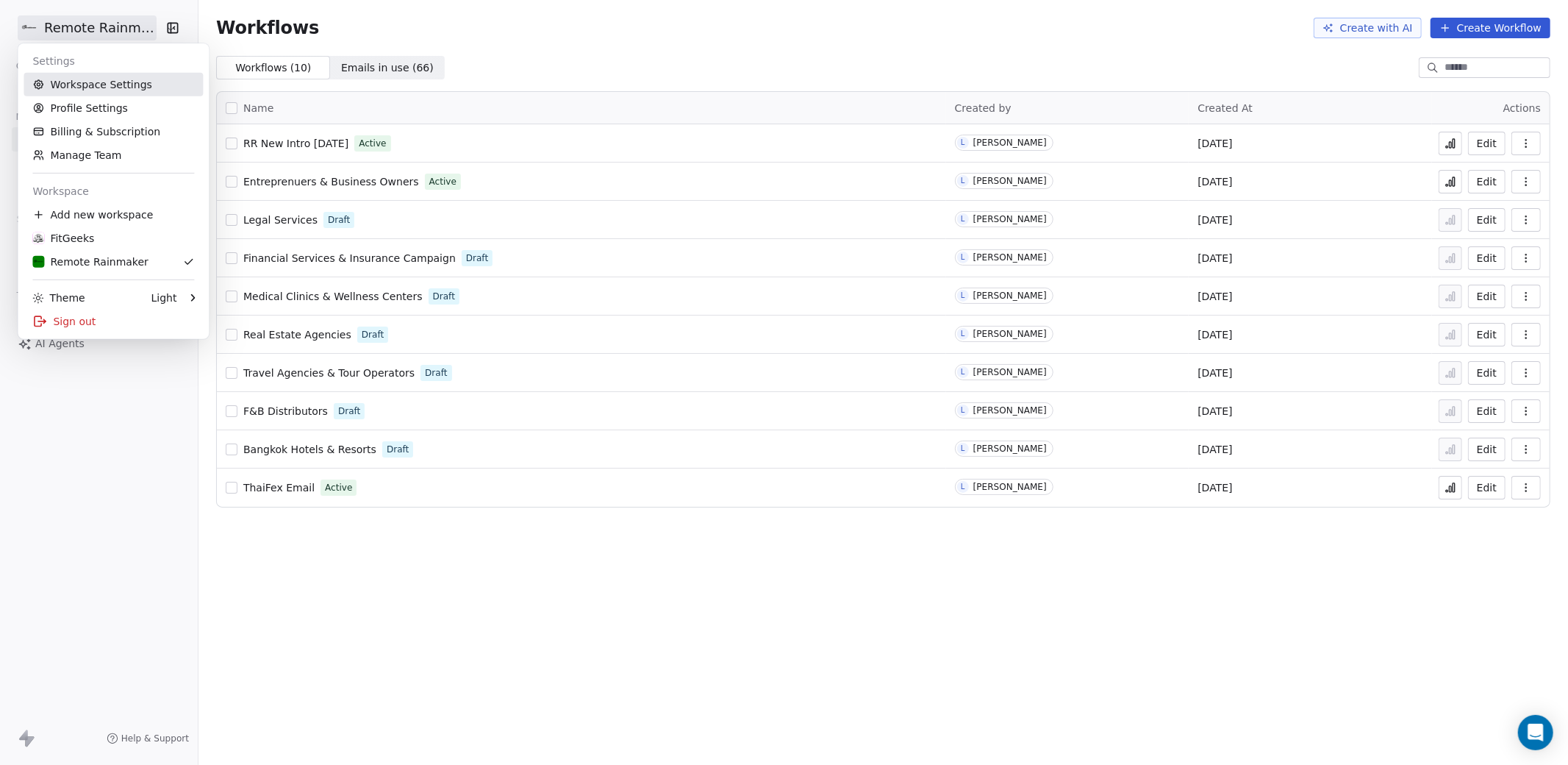
click at [80, 80] on link "Workspace Settings" at bounding box center [113, 84] width 179 height 23
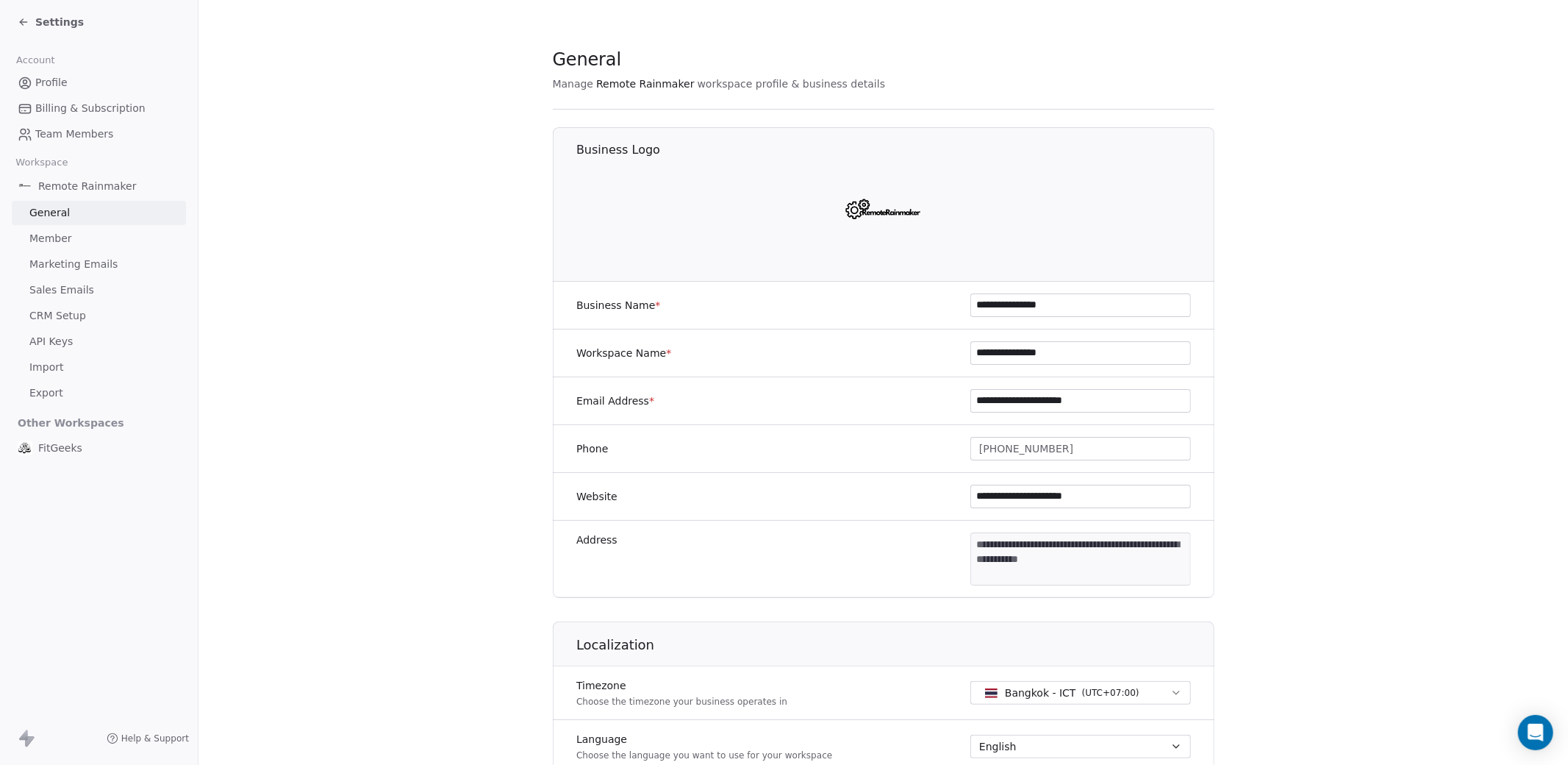
click at [56, 272] on span "Marketing Emails" at bounding box center [74, 264] width 88 height 15
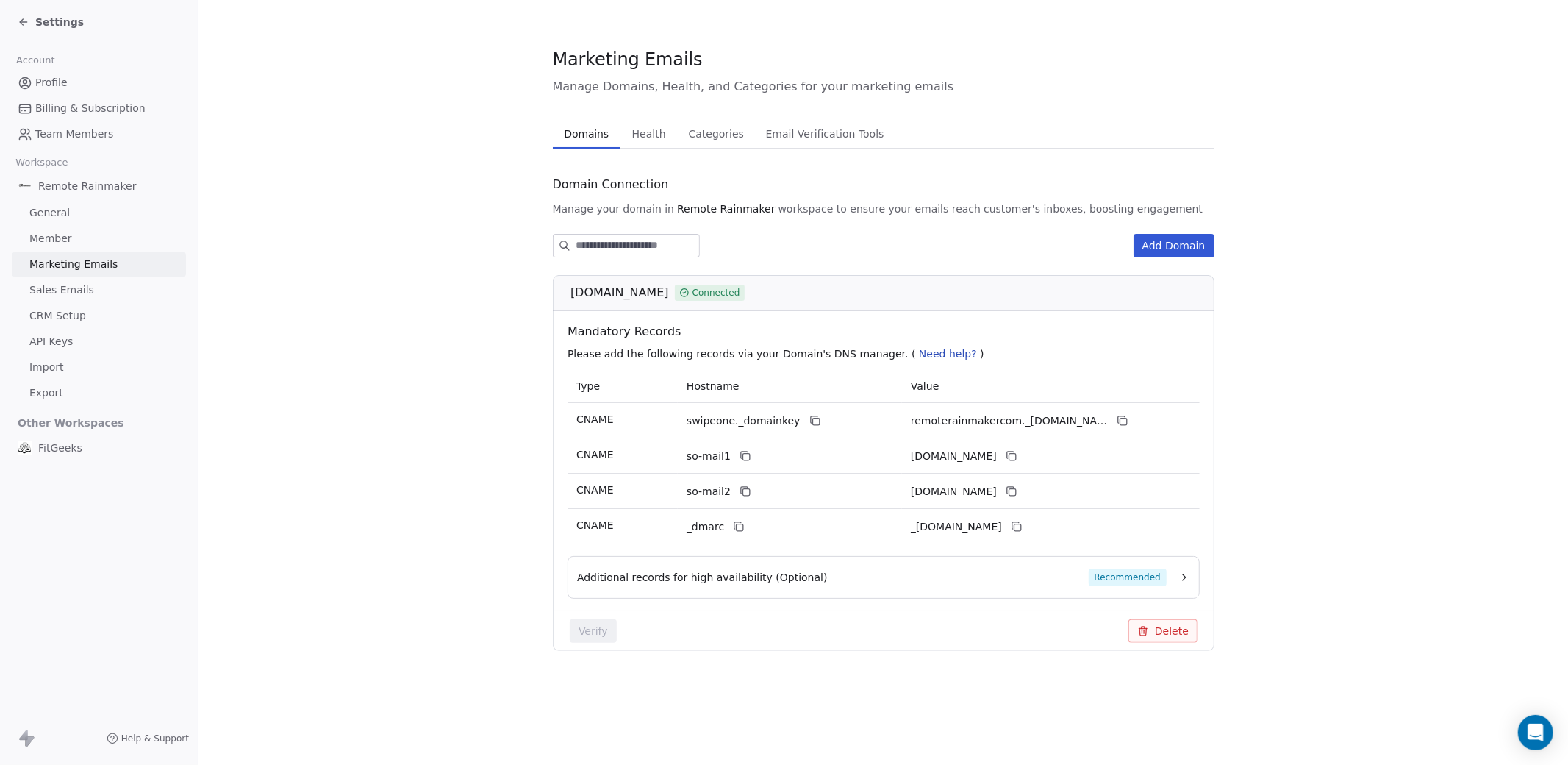
click at [1117, 584] on span "Recommended" at bounding box center [1127, 578] width 78 height 18
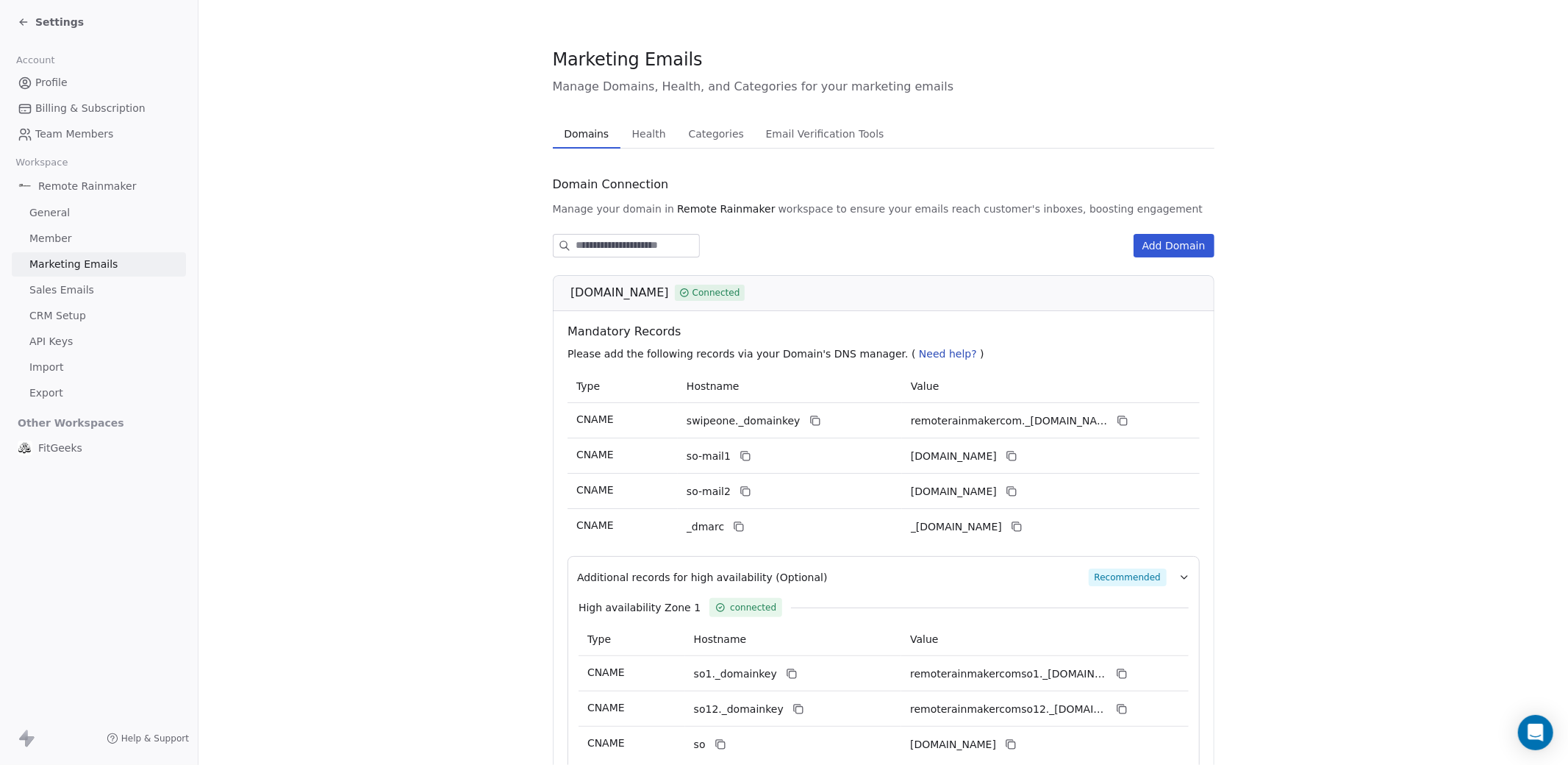
click at [645, 140] on span "Health" at bounding box center [649, 134] width 46 height 21
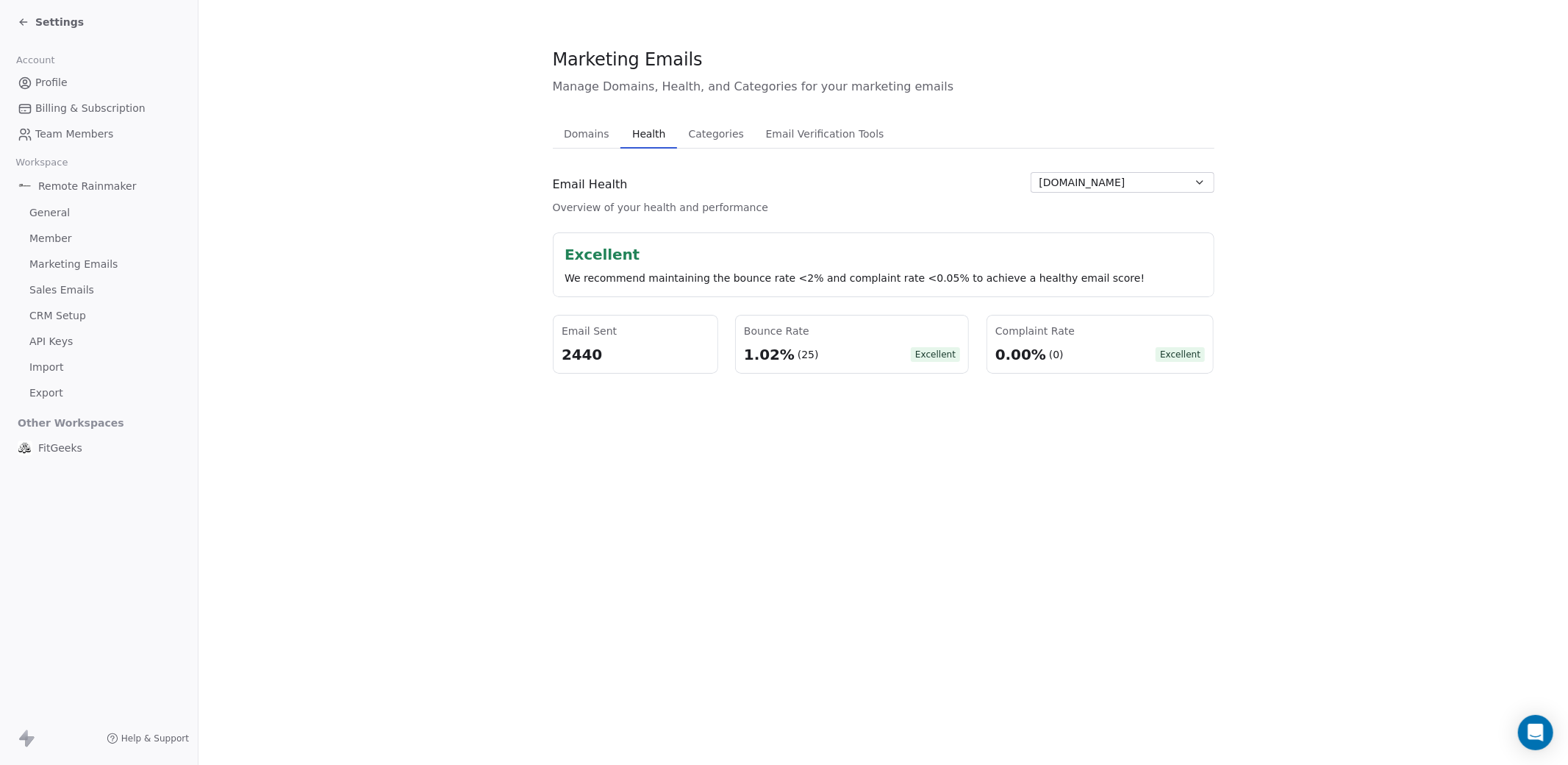
click at [726, 135] on span "Categories" at bounding box center [716, 134] width 67 height 21
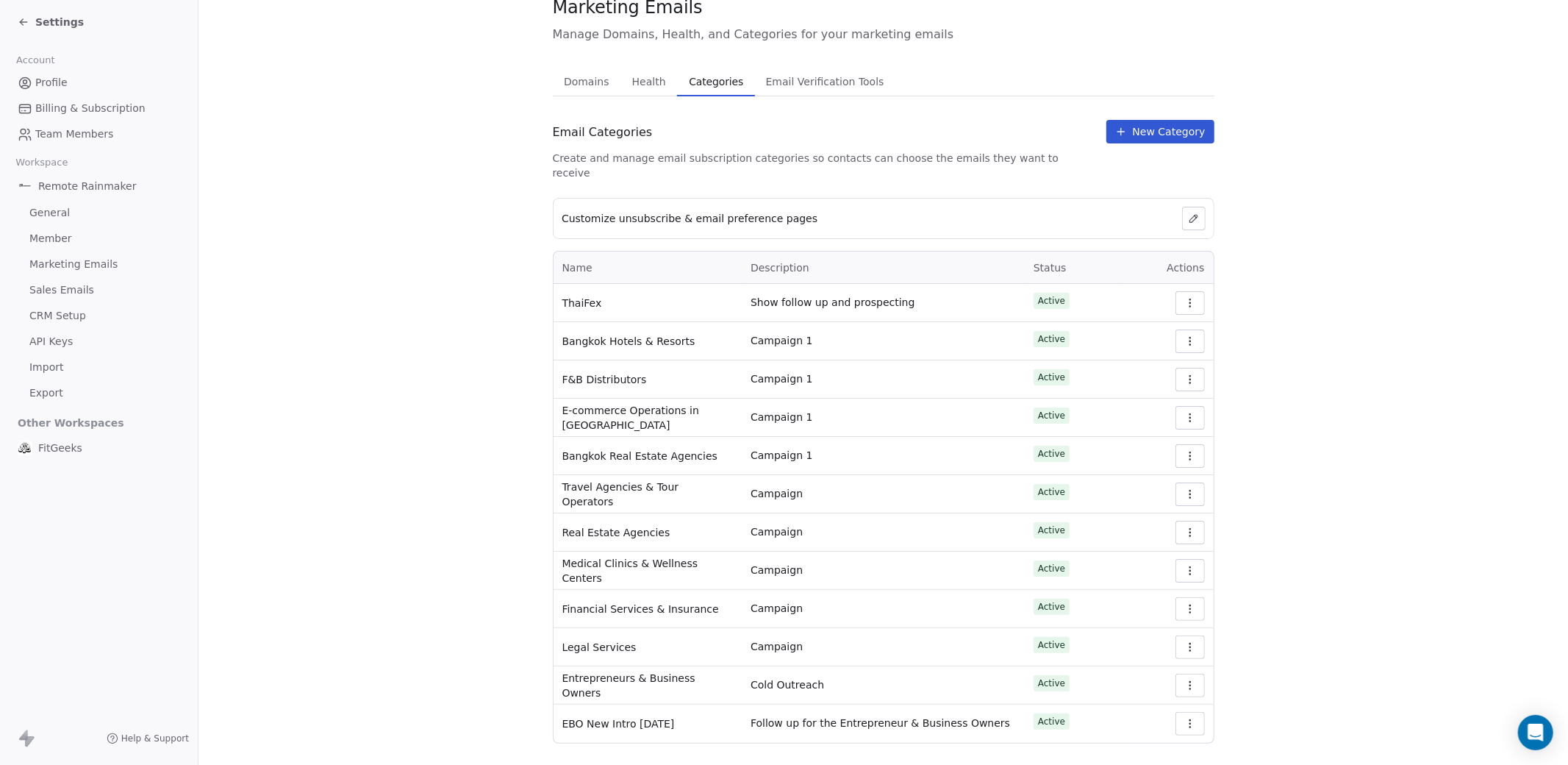
scroll to position [65, 0]
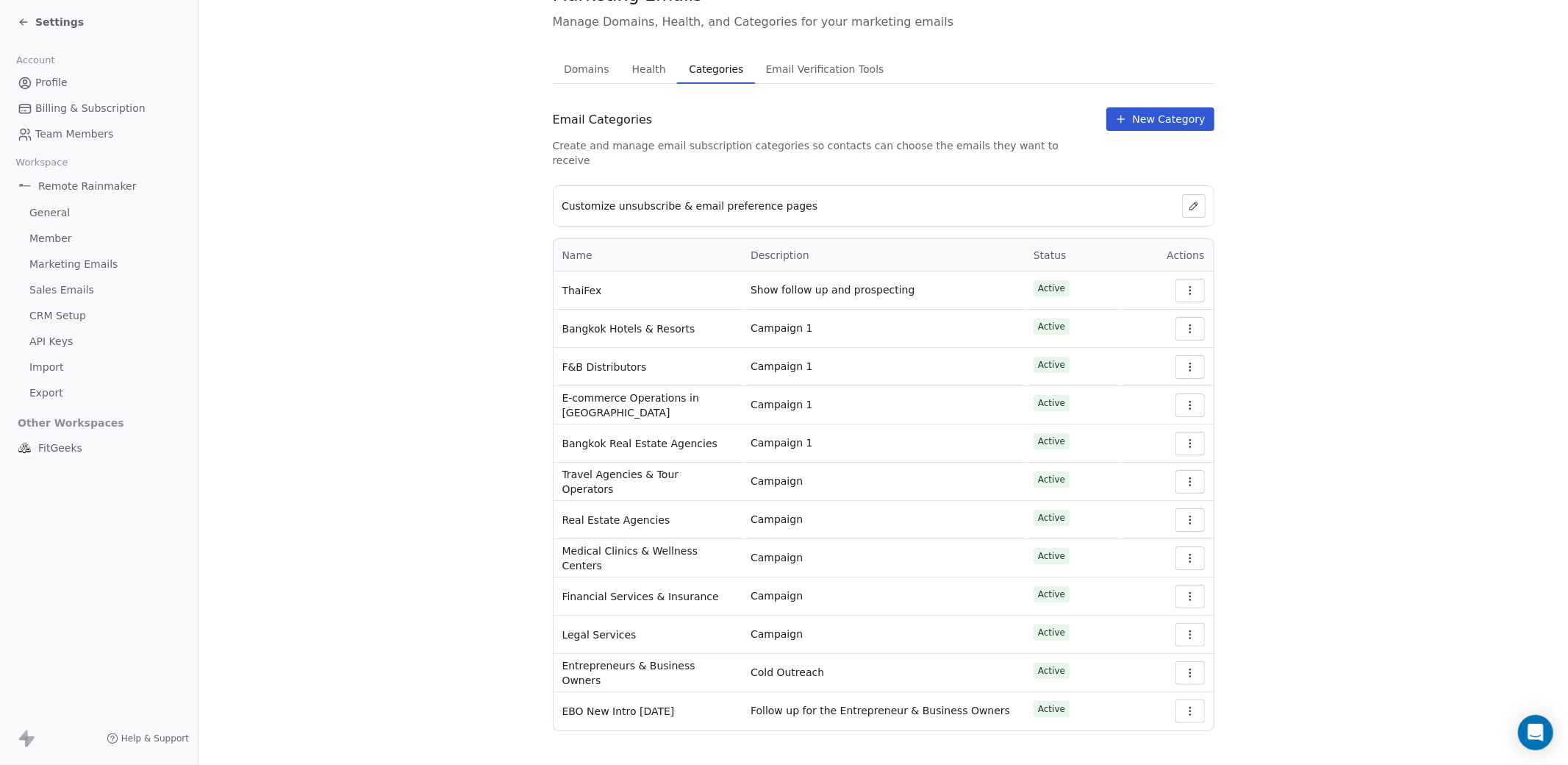
drag, startPoint x: 566, startPoint y: 700, endPoint x: 658, endPoint y: 700, distance: 92.0
click at [658, 704] on span "EBO New Intro [DATE]" at bounding box center [618, 711] width 112 height 14
click at [476, 694] on section "Marketing Emails Manage Domains, Health, and Categories for your marketing emai…" at bounding box center [883, 357] width 1370 height 843
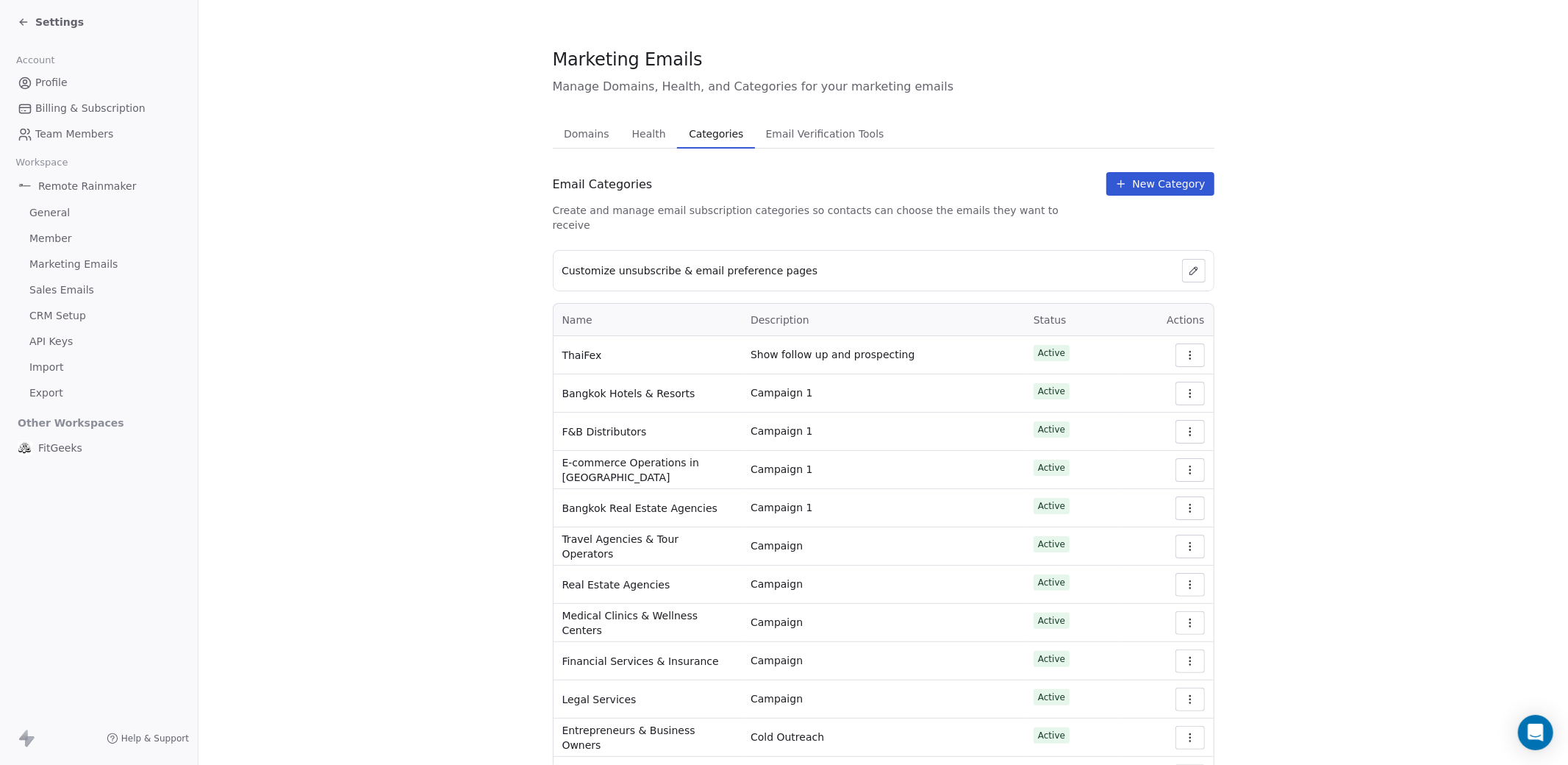
click at [845, 140] on span "Email Verification Tools" at bounding box center [825, 134] width 130 height 21
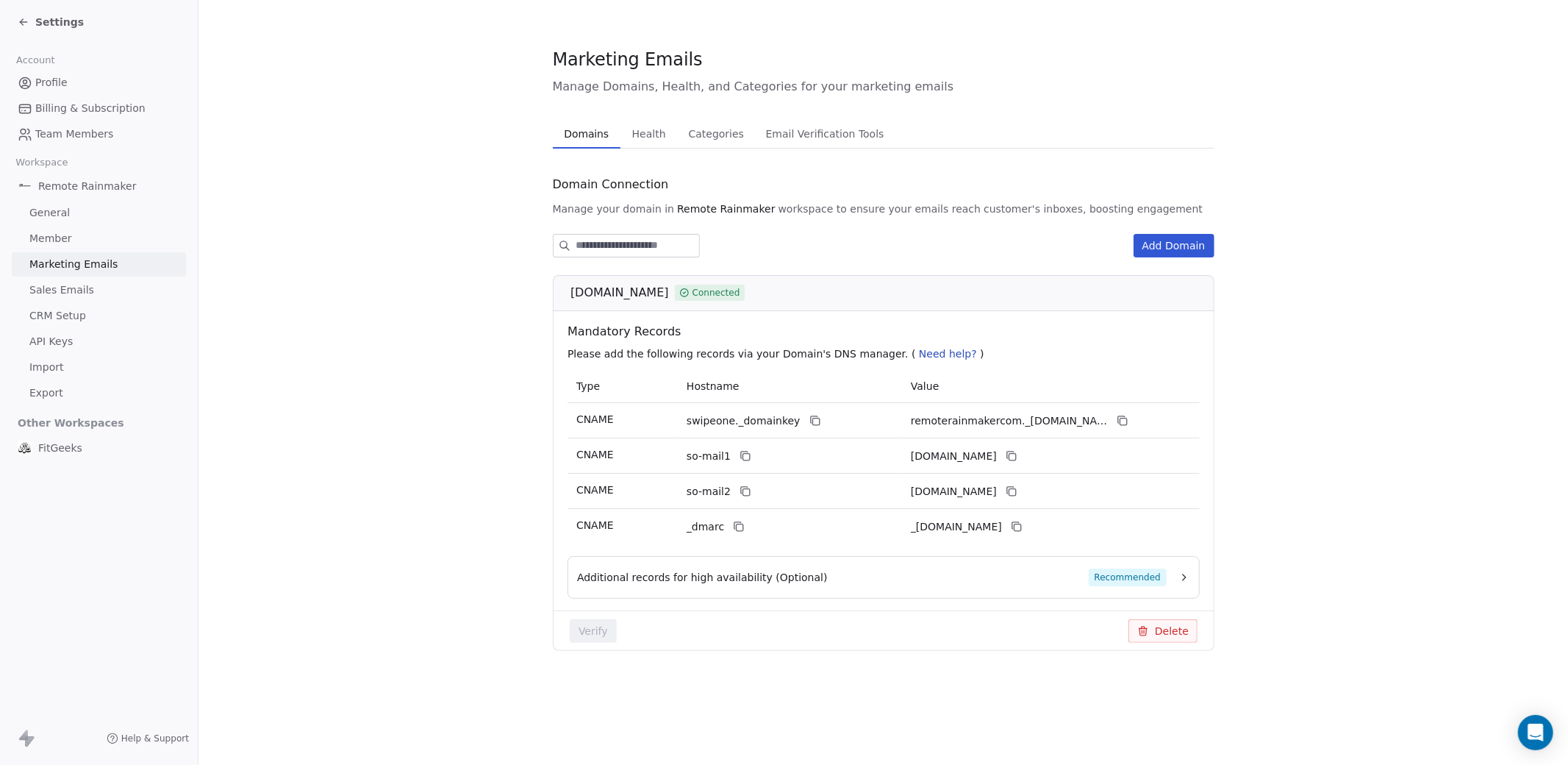
click at [576, 141] on span "Domains" at bounding box center [585, 134] width 56 height 21
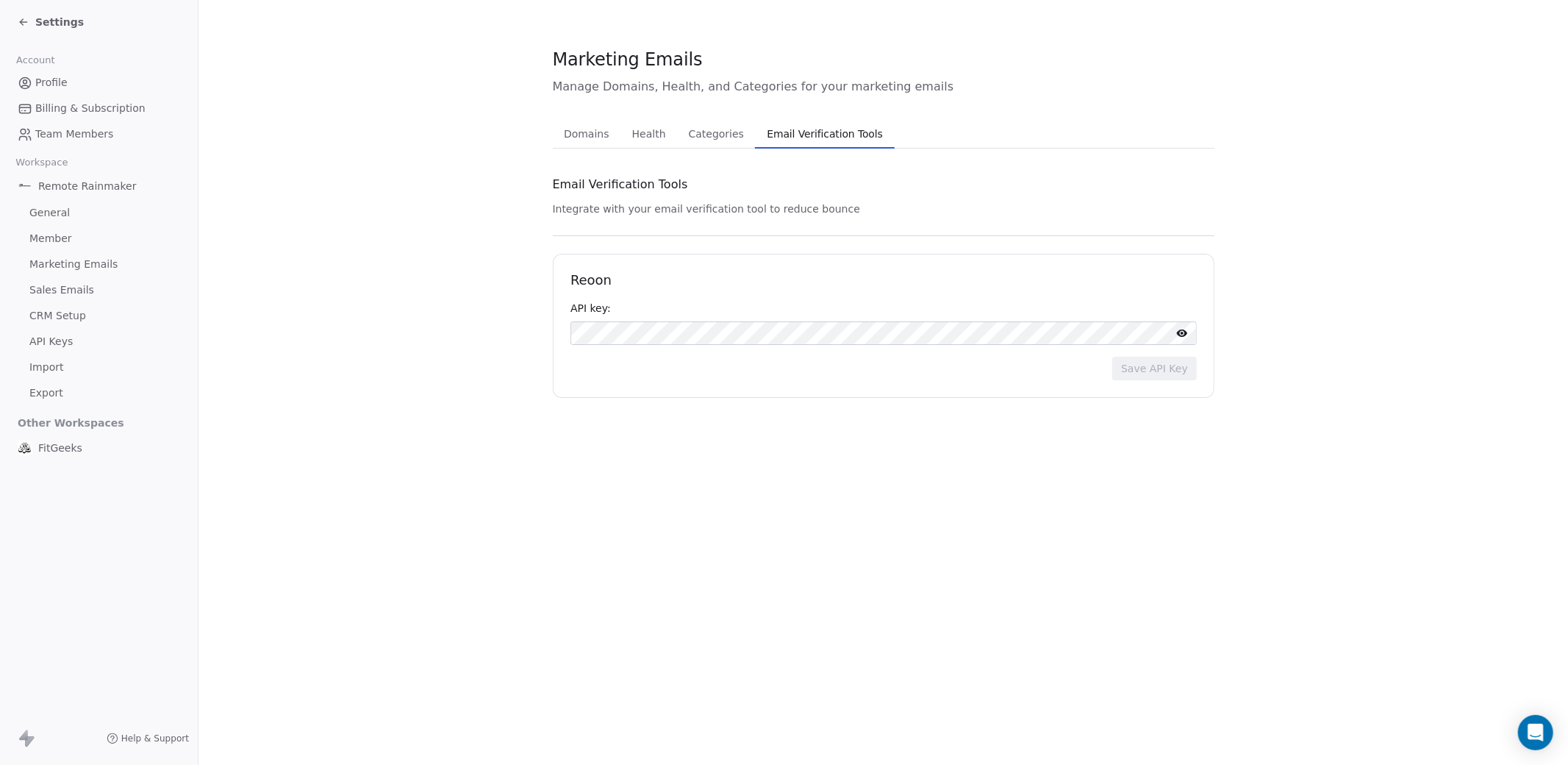
click at [814, 140] on span "Email Verification Tools" at bounding box center [825, 134] width 128 height 21
click at [582, 141] on span "Domains" at bounding box center [586, 134] width 57 height 21
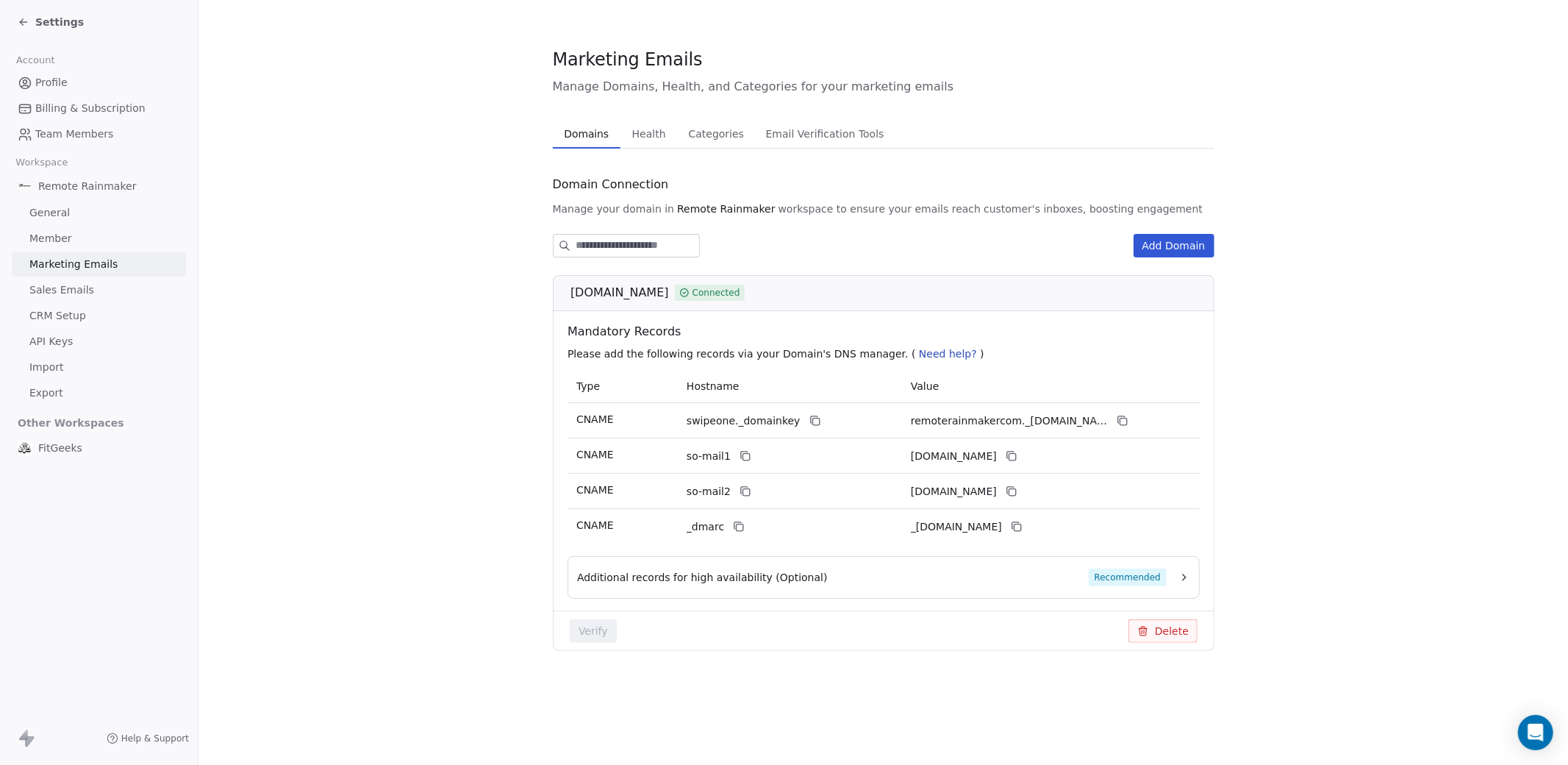
click at [56, 298] on span "Sales Emails" at bounding box center [62, 290] width 65 height 15
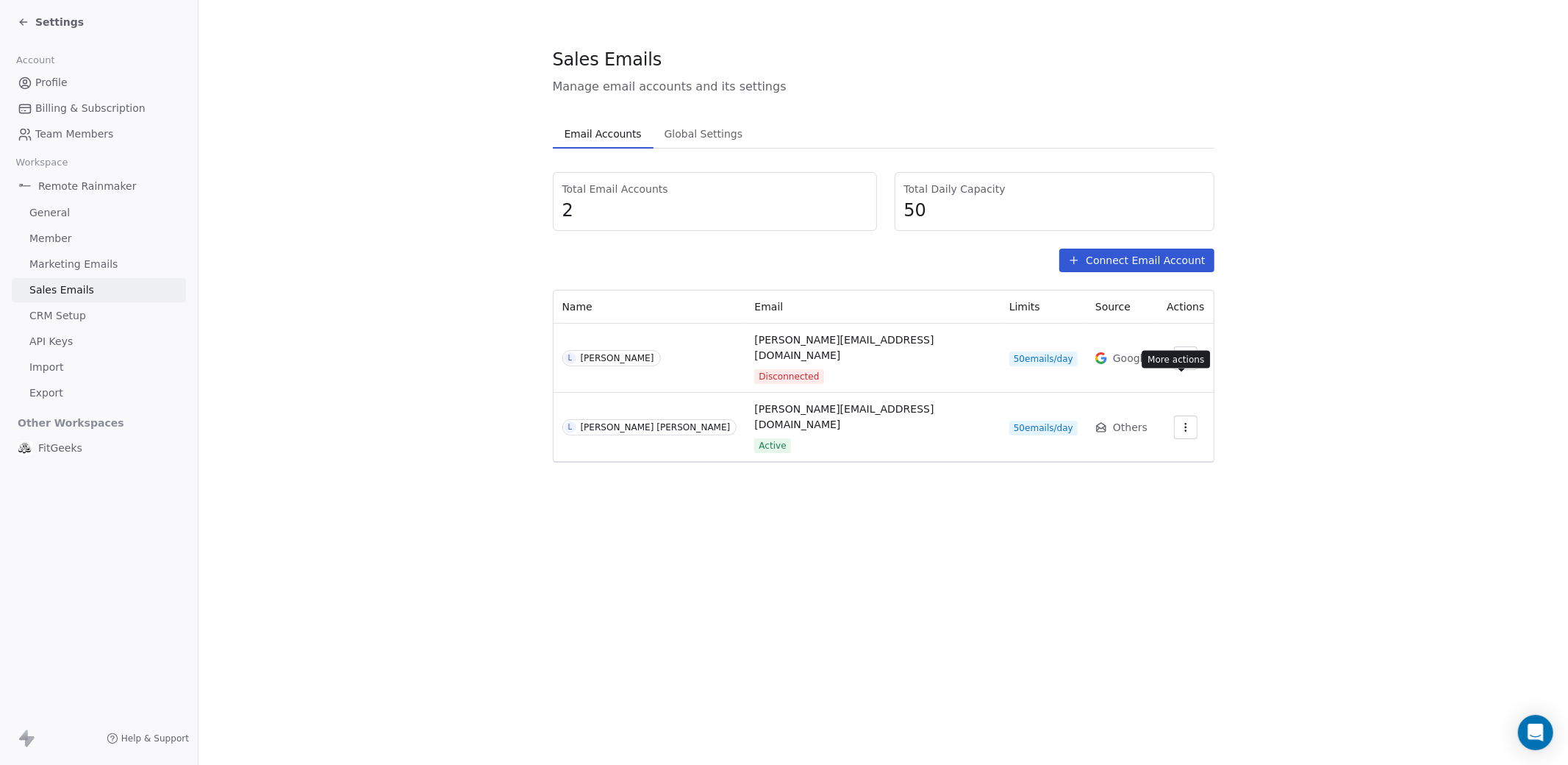
click at [1186, 422] on icon "button" at bounding box center [1185, 427] width 12 height 12
click at [1144, 417] on span "Settings" at bounding box center [1157, 419] width 42 height 15
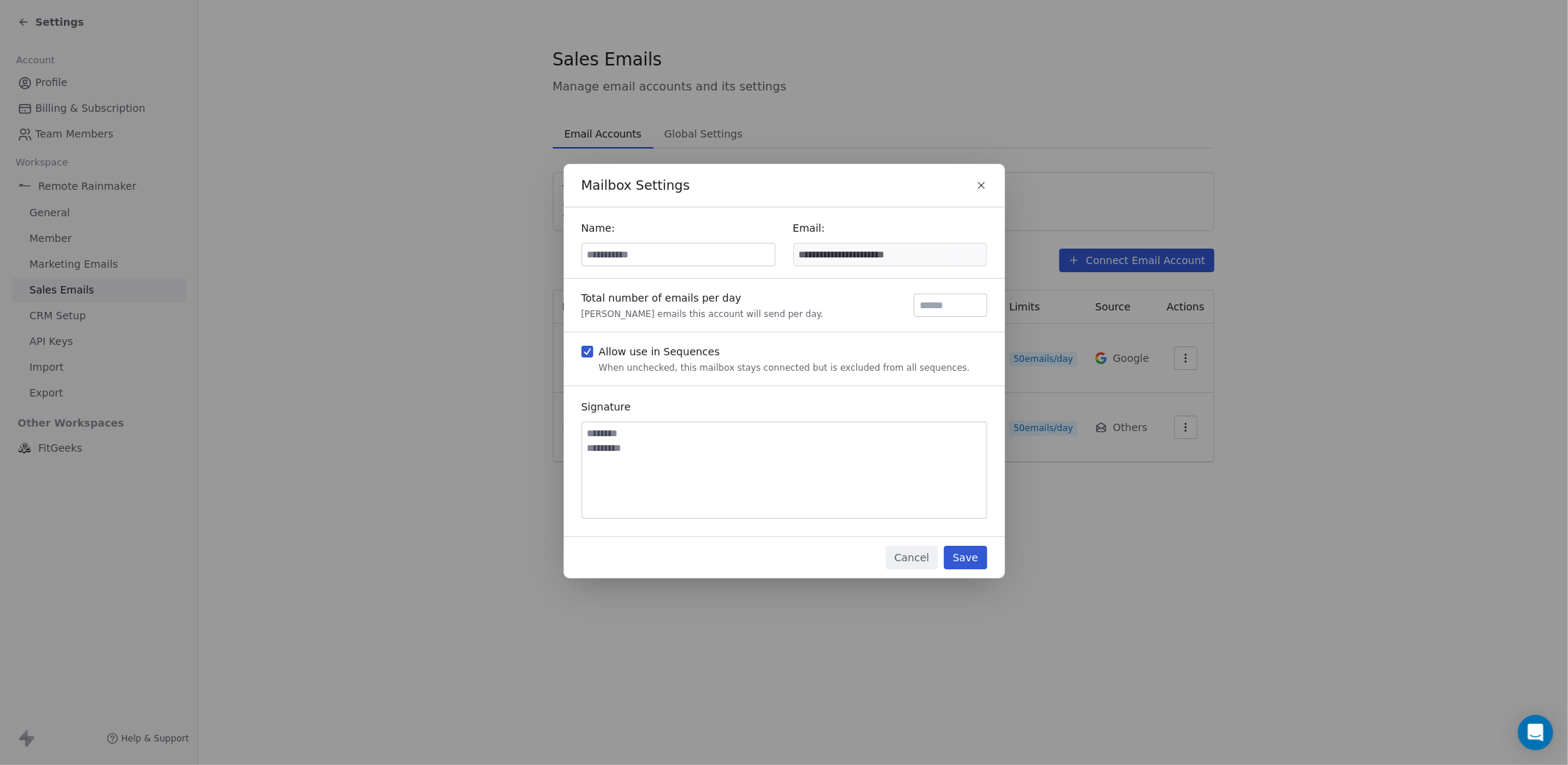
click at [616, 249] on input at bounding box center [678, 254] width 193 height 22
type input "**********"
click at [981, 565] on button "Save" at bounding box center [966, 557] width 43 height 23
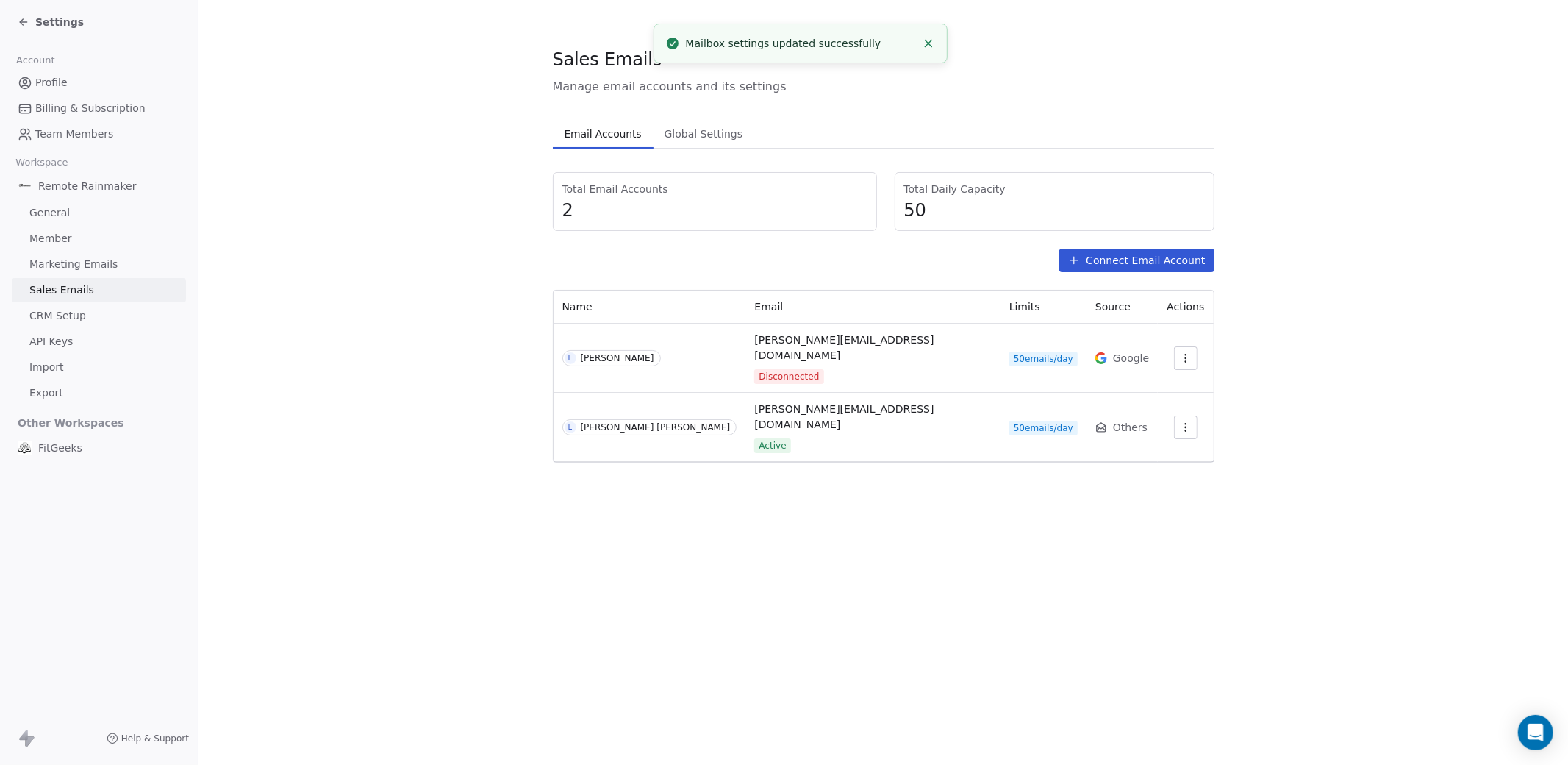
click at [1180, 352] on icon "button" at bounding box center [1185, 358] width 12 height 12
click at [1143, 380] on span "Reconnect" at bounding box center [1150, 378] width 55 height 15
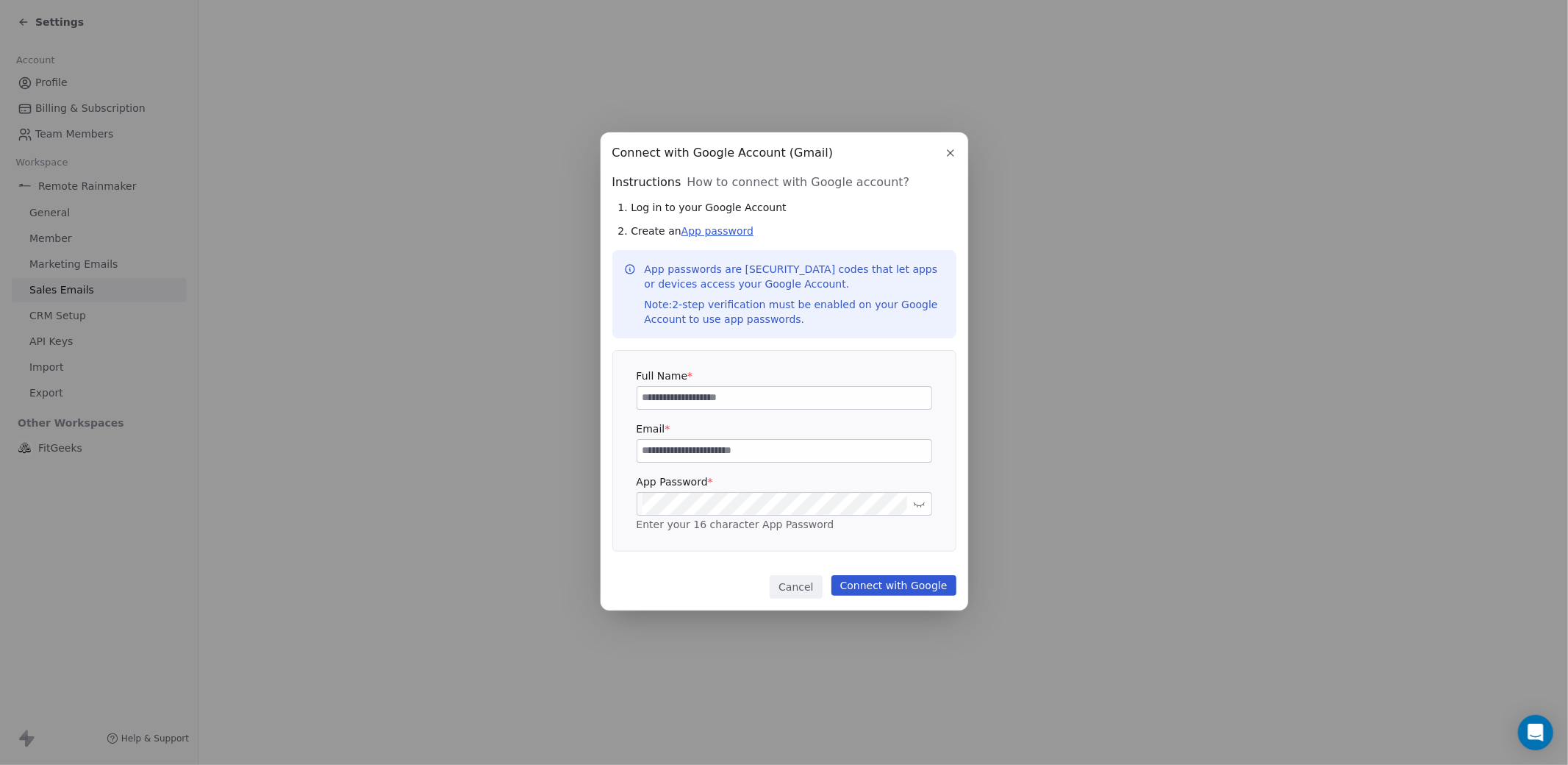
click at [720, 228] on link "App password" at bounding box center [717, 230] width 72 height 12
click at [786, 587] on button "Cancel" at bounding box center [796, 587] width 52 height 23
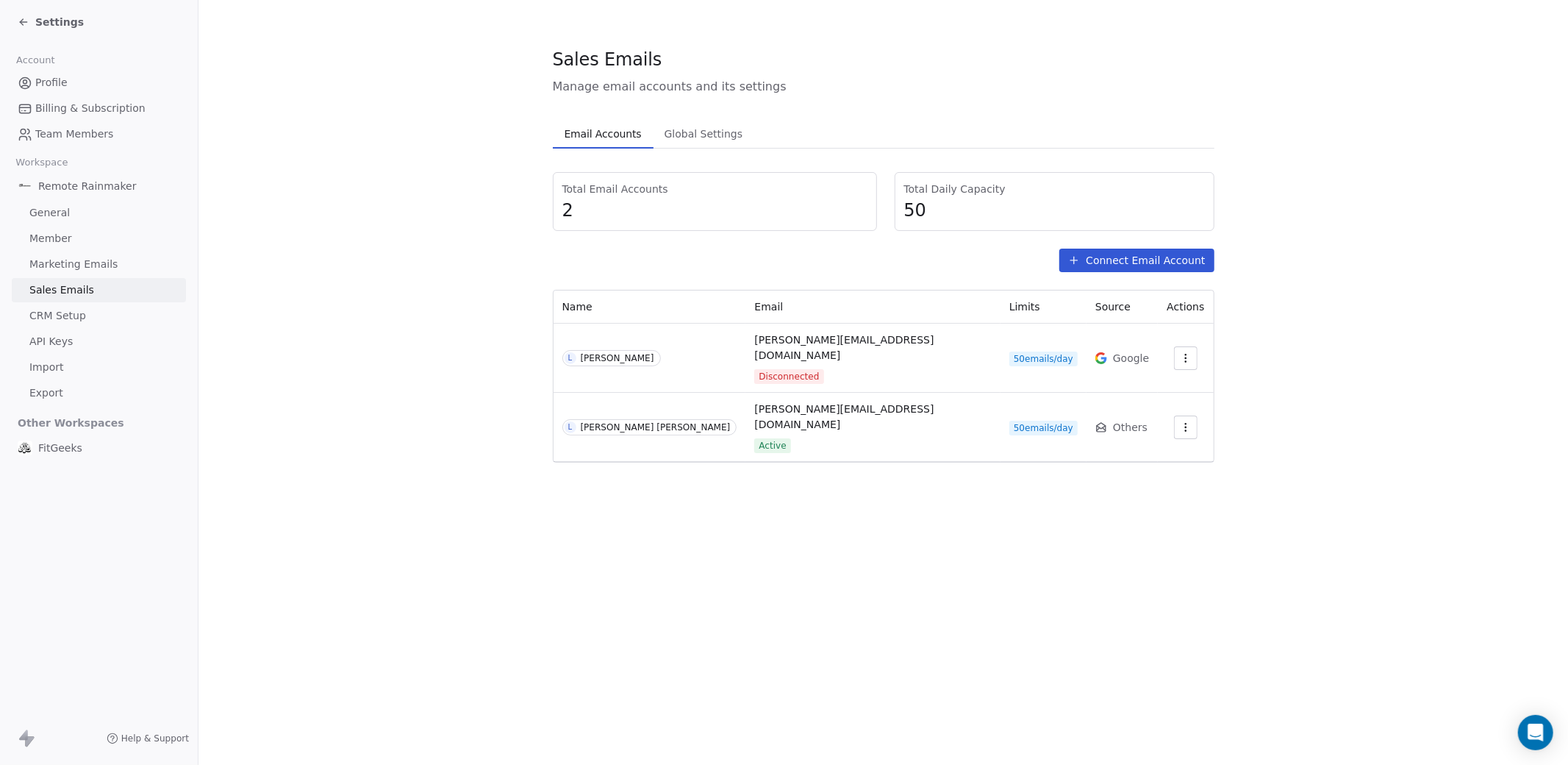
click at [1180, 352] on icon "button" at bounding box center [1185, 358] width 12 height 12
click at [679, 519] on html "Settings Account Profile Billing & Subscription Team Members Workspace Remote R…" at bounding box center [784, 438] width 1568 height 875
click at [38, 18] on span "Settings" at bounding box center [59, 22] width 48 height 14
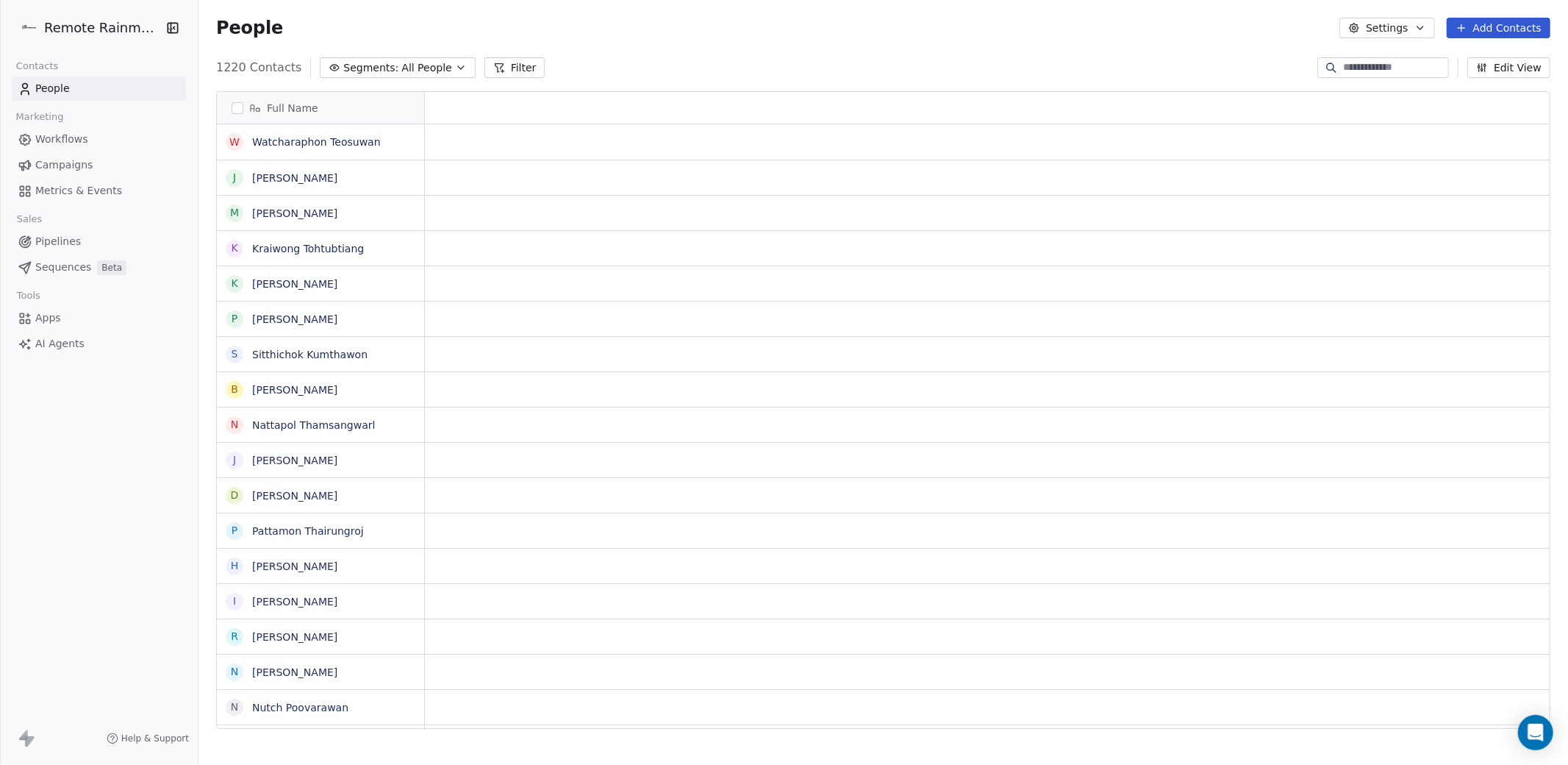
scroll to position [0, 1]
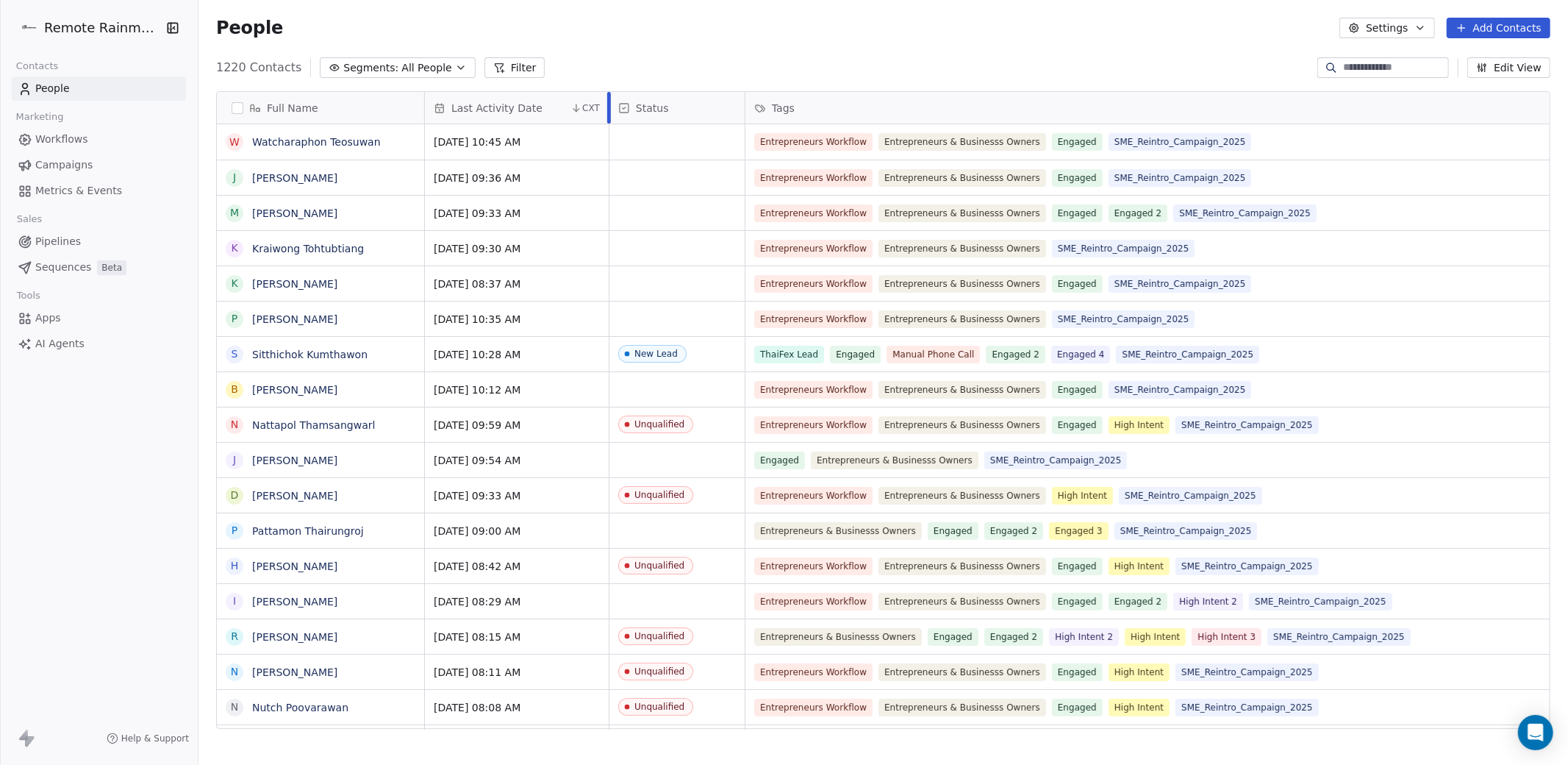
drag, startPoint x: 558, startPoint y: 93, endPoint x: 613, endPoint y: 97, distance: 55.1
click at [611, 97] on div at bounding box center [609, 107] width 4 height 31
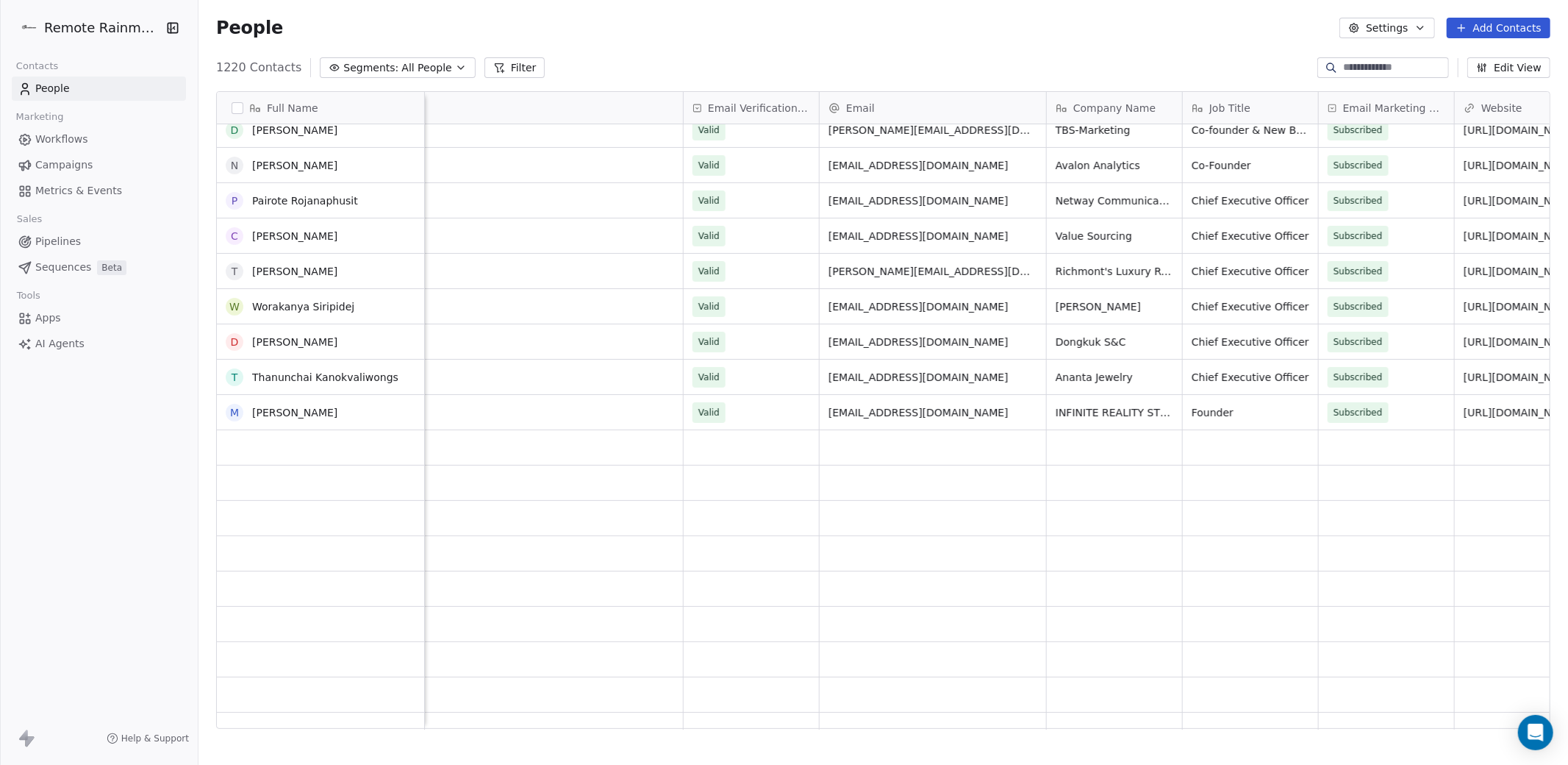
scroll to position [5279, 0]
